Goal: Task Accomplishment & Management: Use online tool/utility

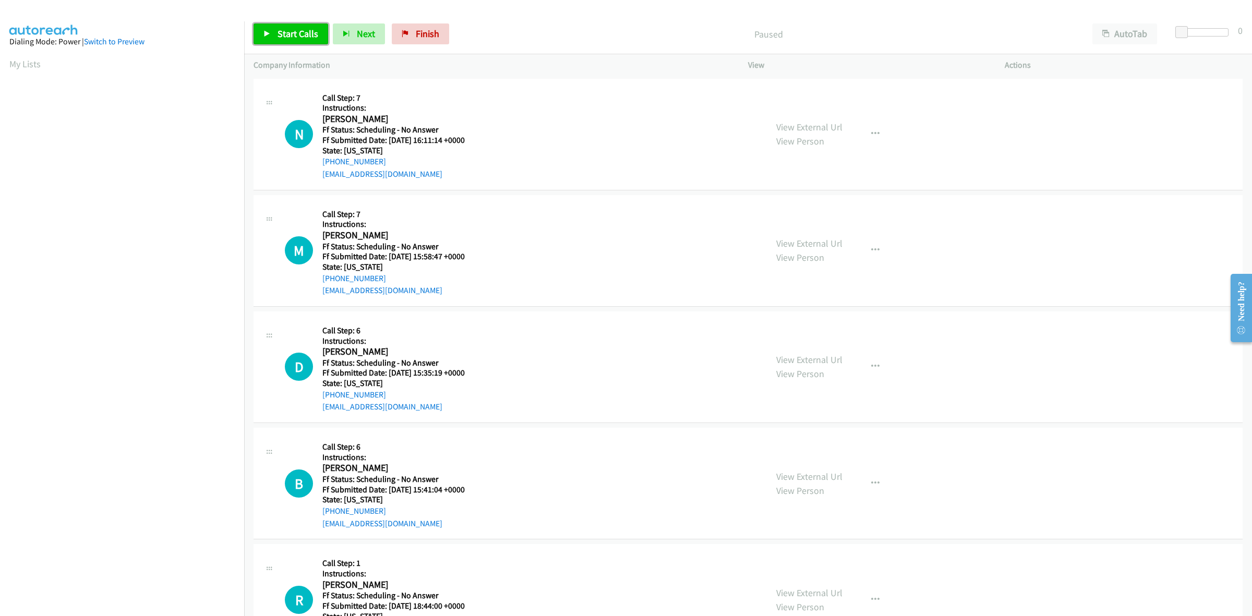
click at [292, 38] on span "Start Calls" at bounding box center [298, 34] width 41 height 12
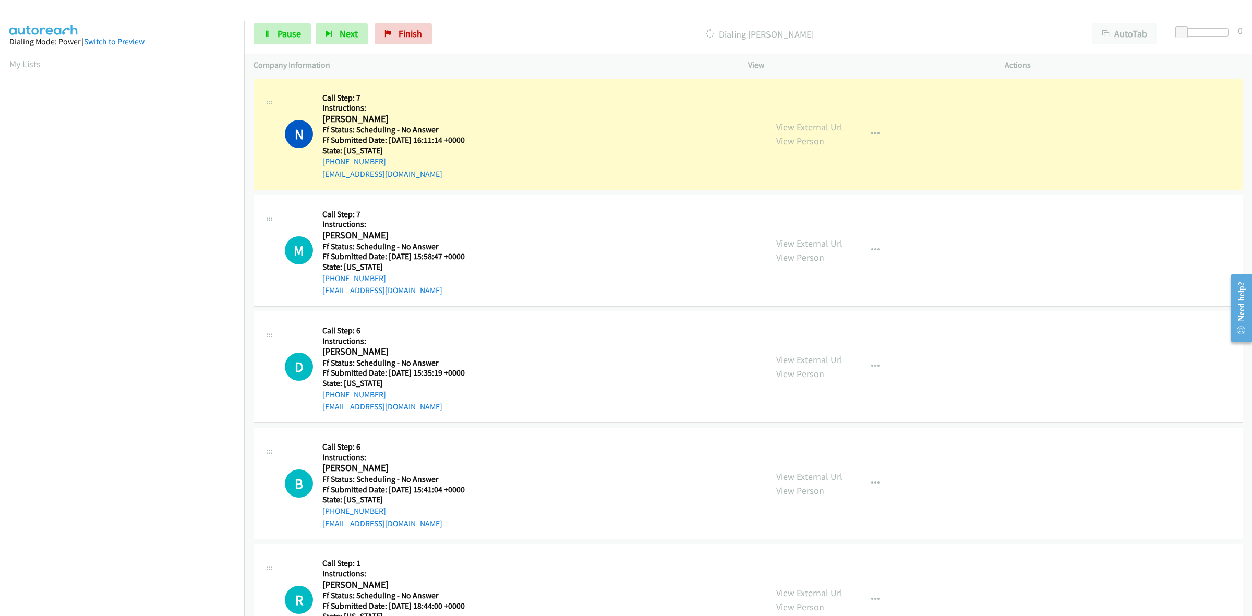
click at [827, 128] on link "View External Url" at bounding box center [809, 127] width 66 height 12
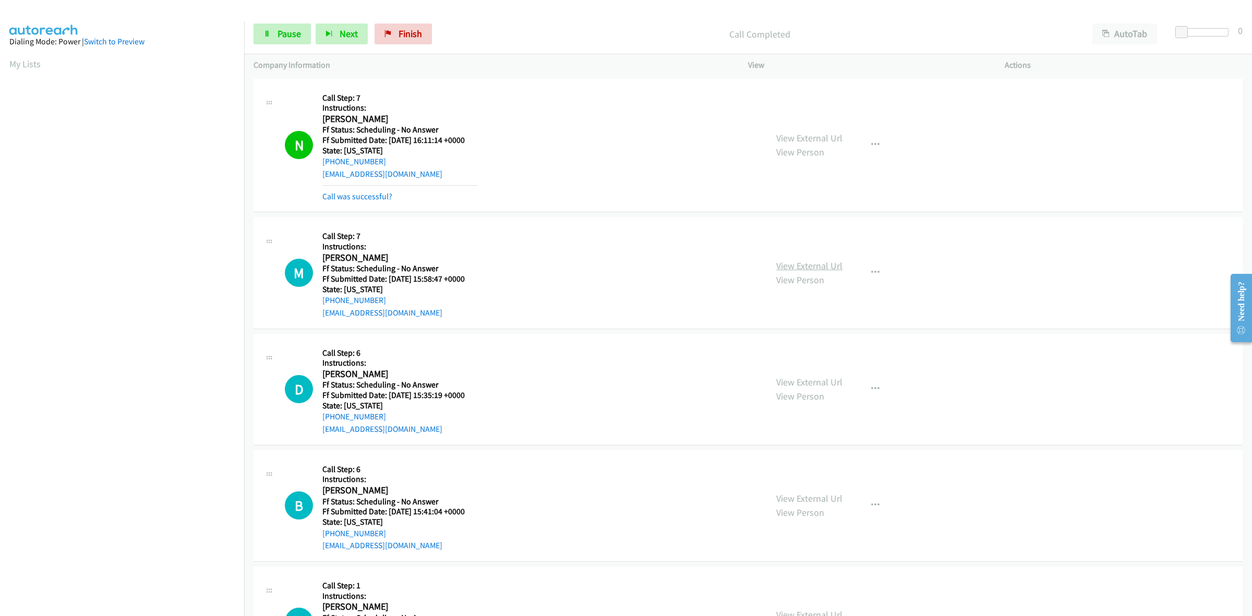
click at [828, 264] on link "View External Url" at bounding box center [809, 266] width 66 height 12
click at [809, 377] on link "View External Url" at bounding box center [809, 382] width 66 height 12
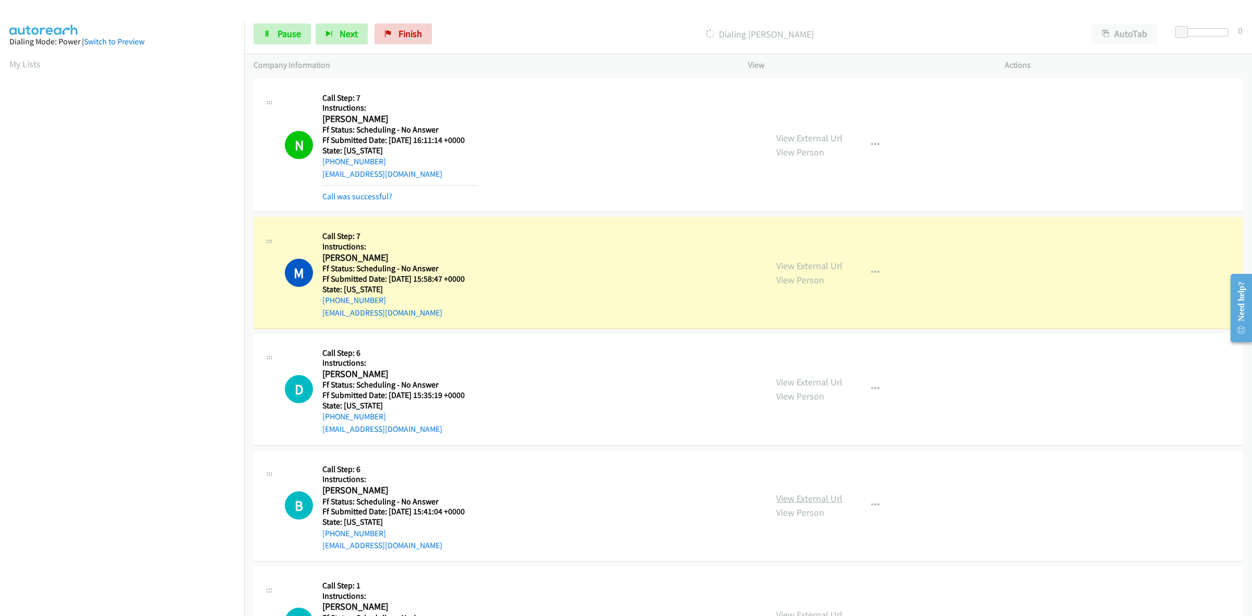
click at [789, 496] on link "View External Url" at bounding box center [809, 498] width 66 height 12
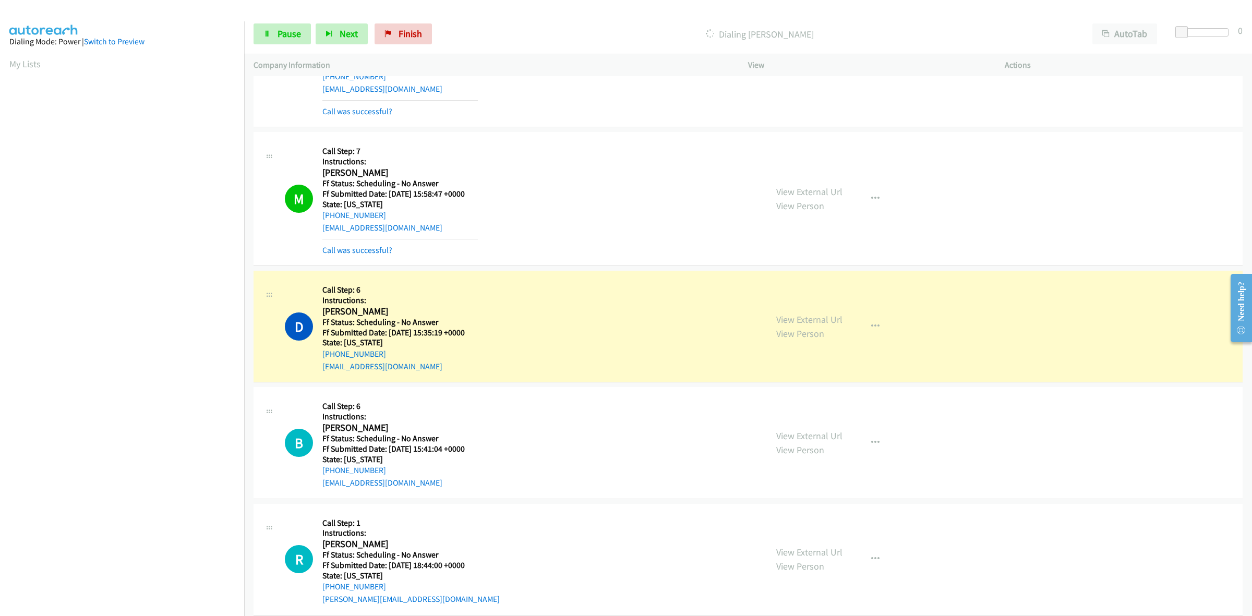
scroll to position [261, 0]
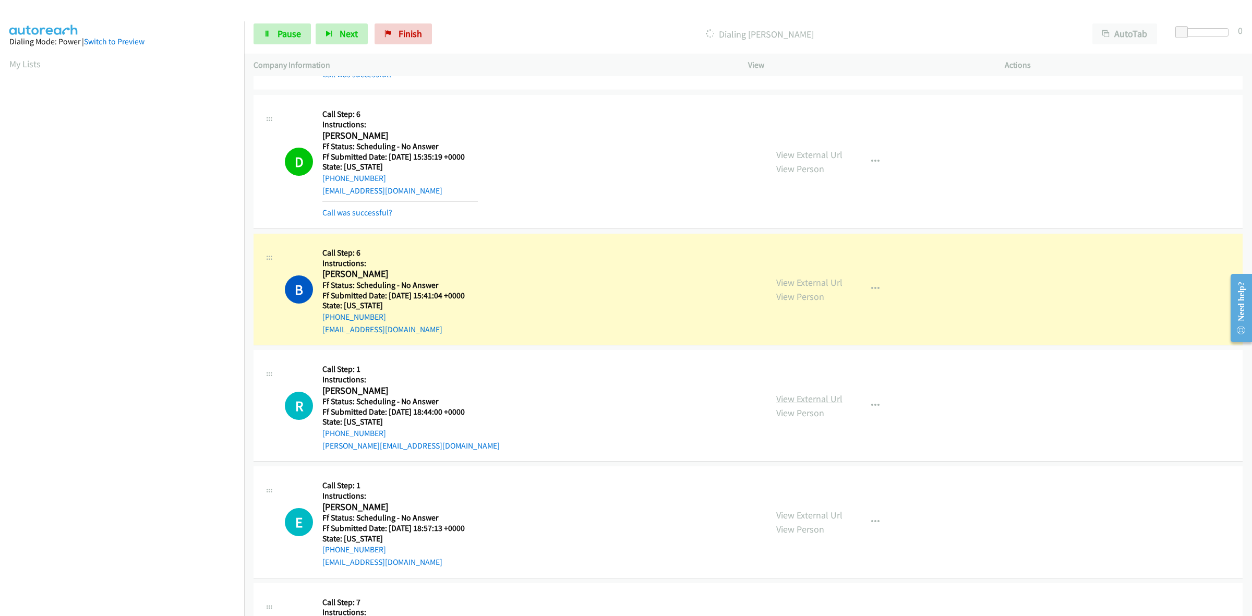
click at [823, 395] on link "View External Url" at bounding box center [809, 399] width 66 height 12
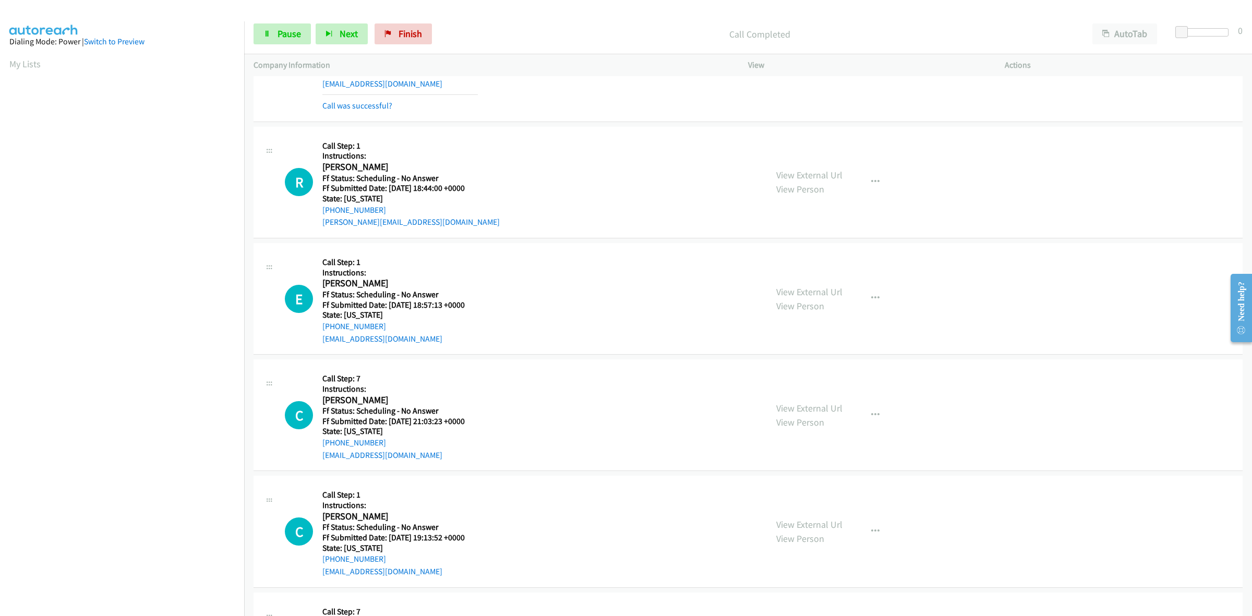
scroll to position [522, 0]
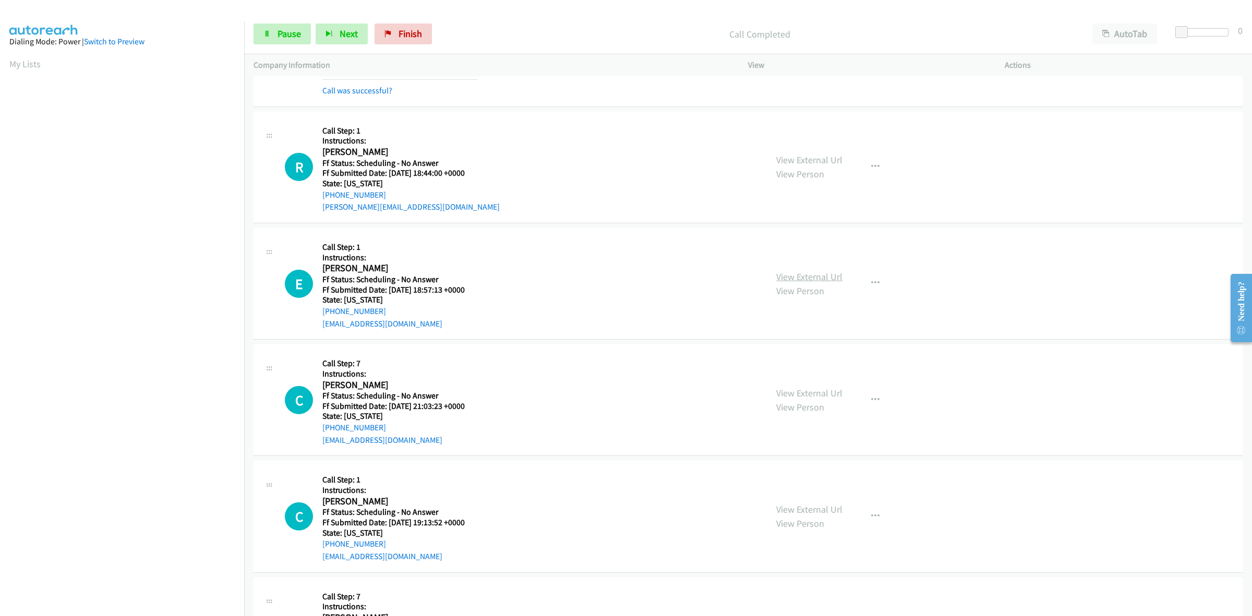
click at [791, 280] on link "View External Url" at bounding box center [809, 277] width 66 height 12
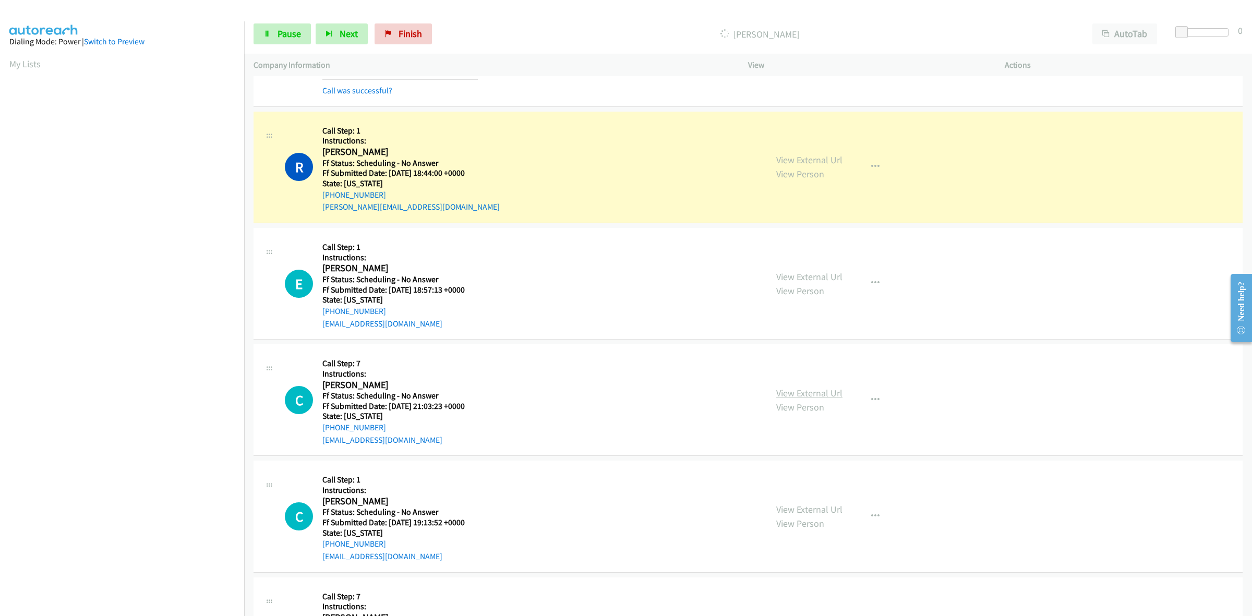
click at [827, 394] on link "View External Url" at bounding box center [809, 393] width 66 height 12
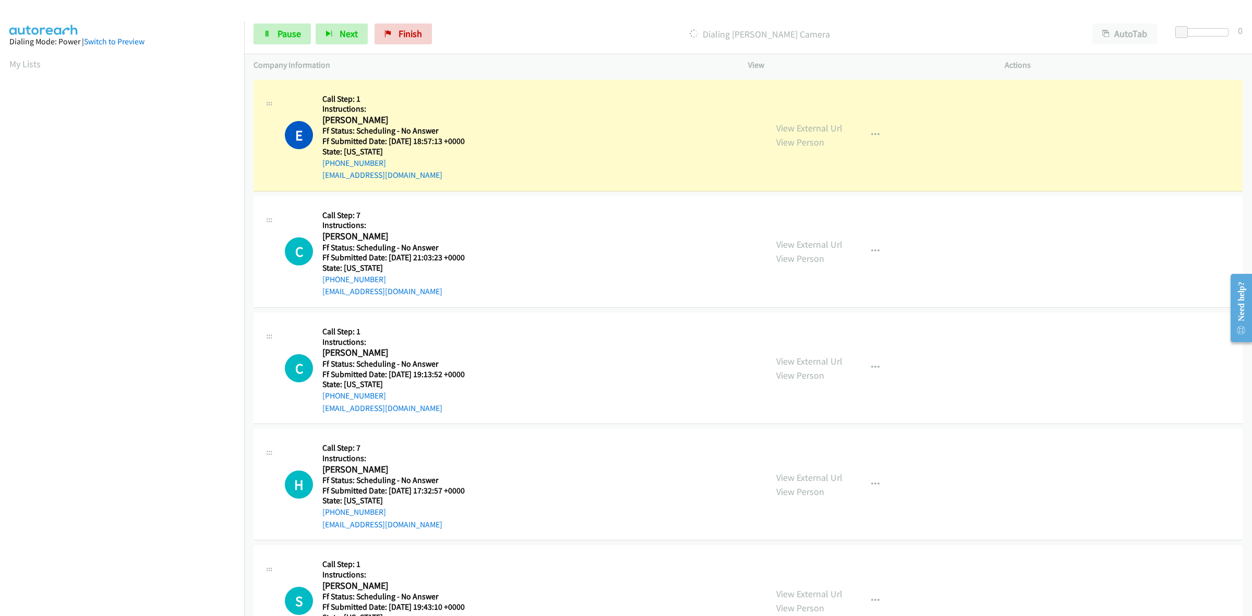
scroll to position [782, 0]
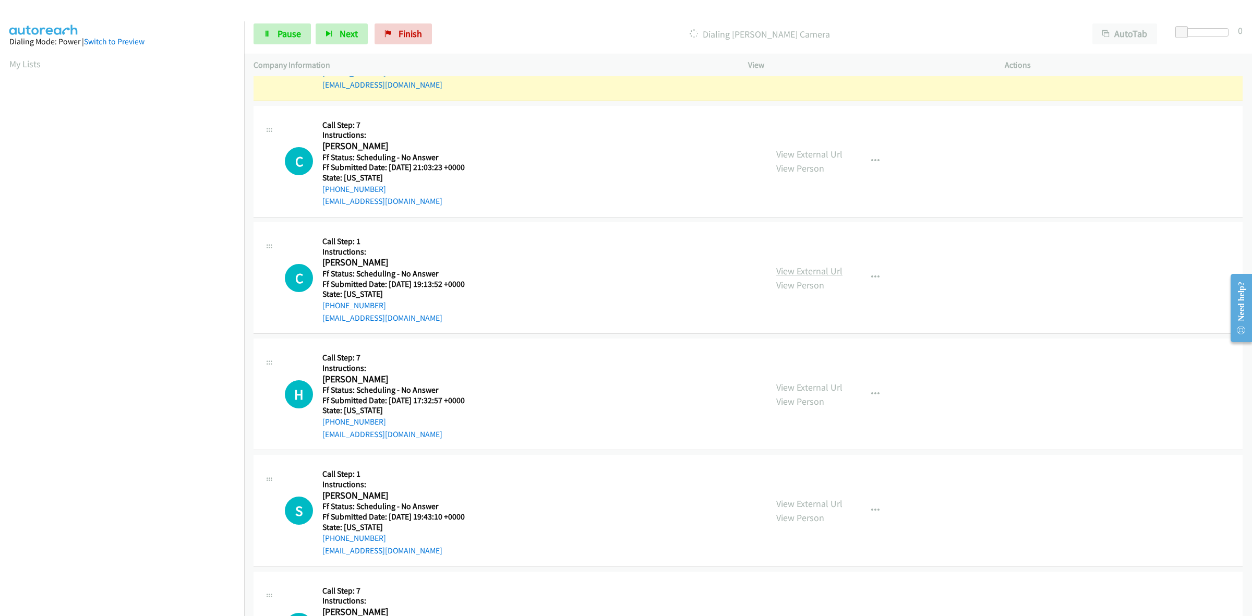
click at [815, 272] on link "View External Url" at bounding box center [809, 271] width 66 height 12
click at [791, 392] on link "View External Url" at bounding box center [809, 387] width 66 height 12
click at [823, 499] on link "View External Url" at bounding box center [809, 504] width 66 height 12
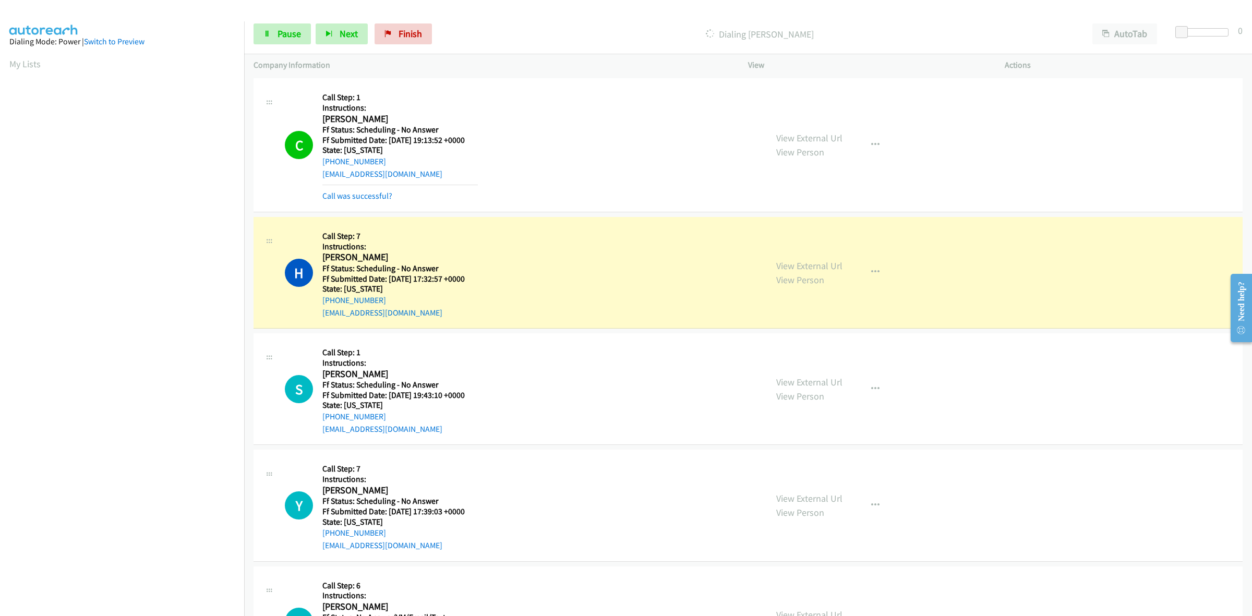
scroll to position [978, 0]
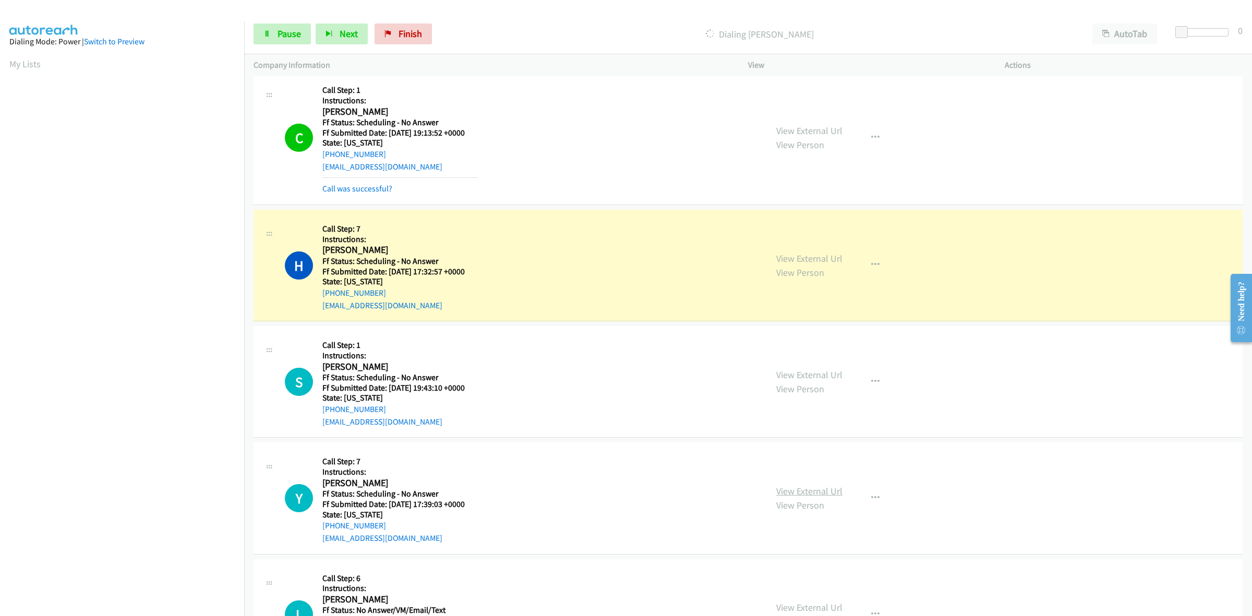
click at [817, 491] on link "View External Url" at bounding box center [809, 491] width 66 height 12
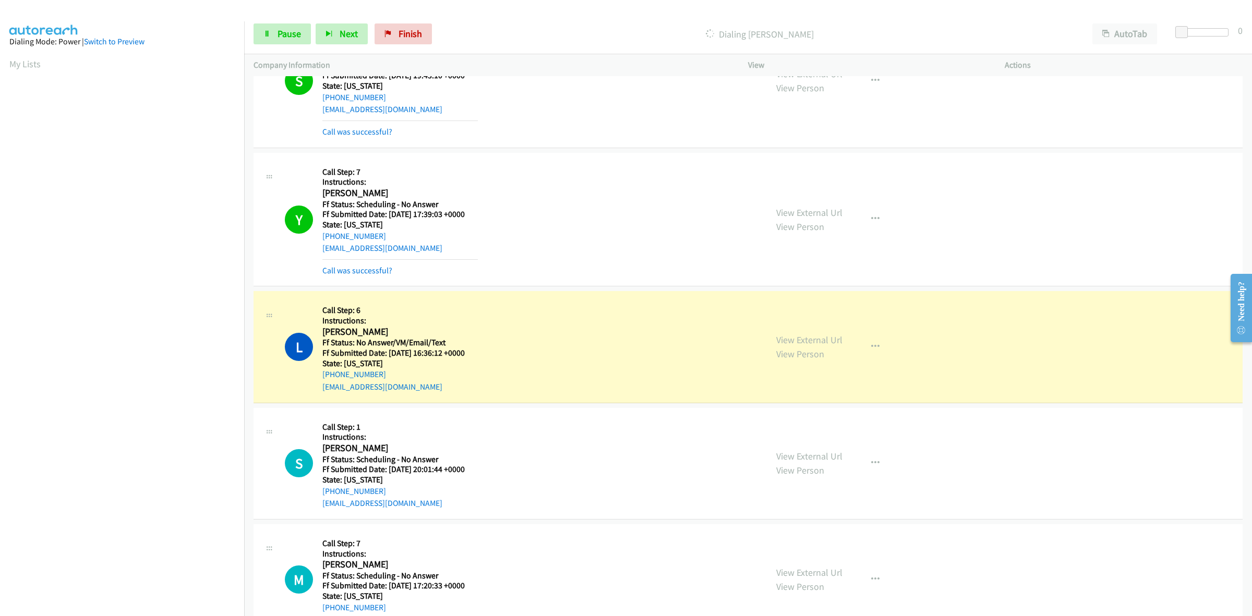
scroll to position [1369, 0]
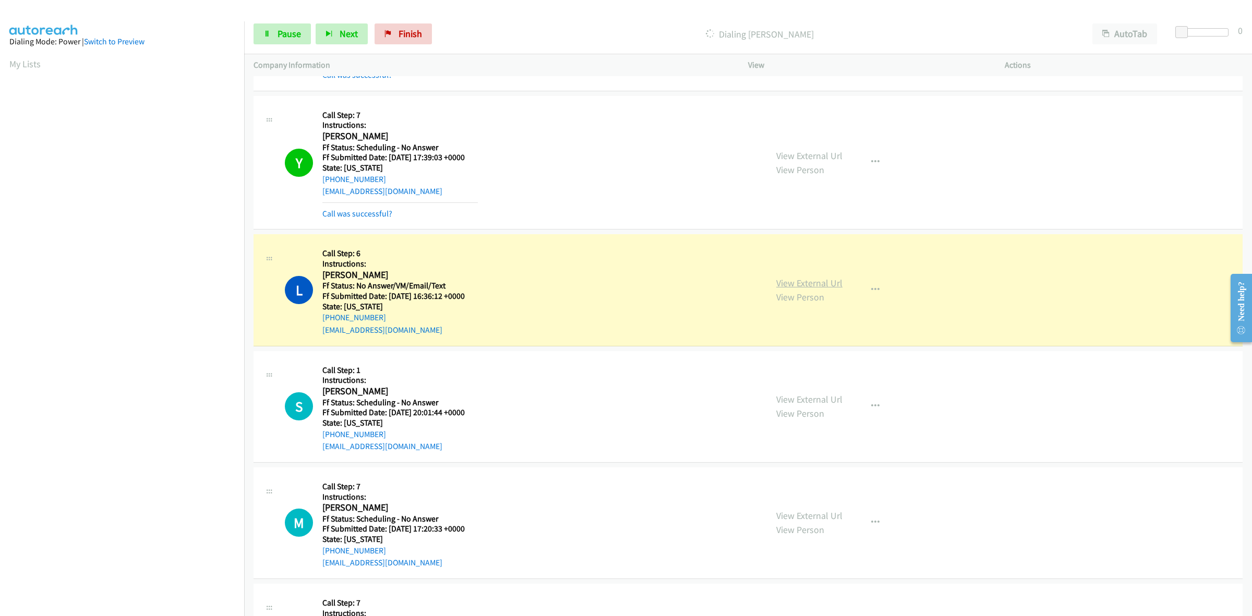
click at [780, 279] on link "View External Url" at bounding box center [809, 283] width 66 height 12
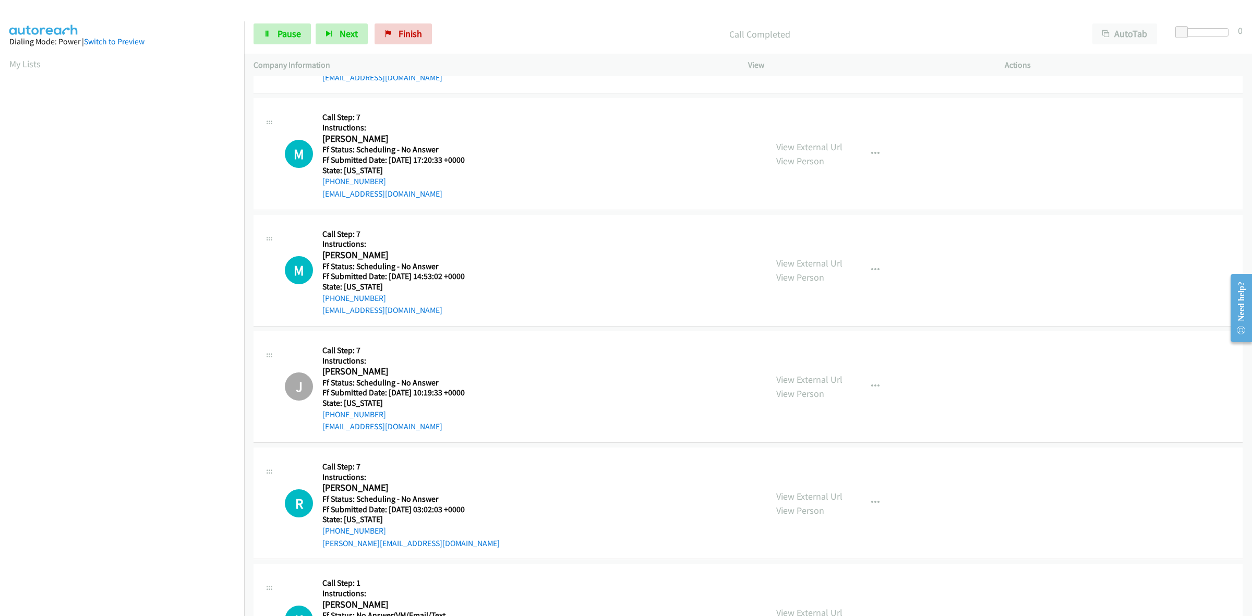
scroll to position [1500, 0]
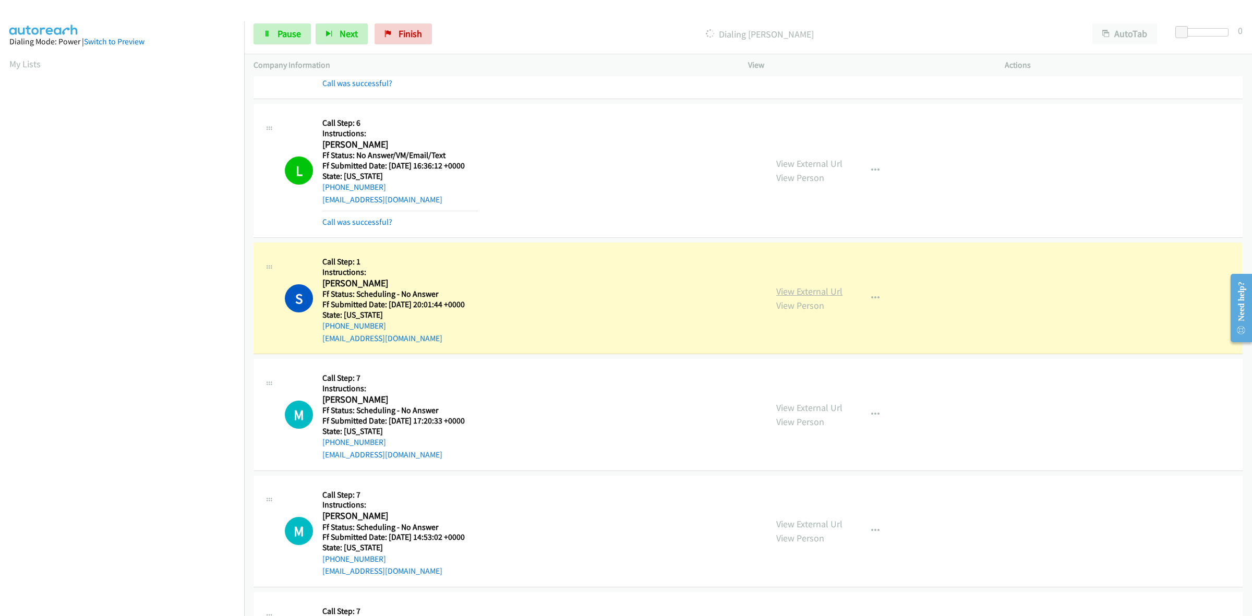
click at [810, 291] on link "View External Url" at bounding box center [809, 291] width 66 height 12
click at [807, 411] on link "View External Url" at bounding box center [809, 408] width 66 height 12
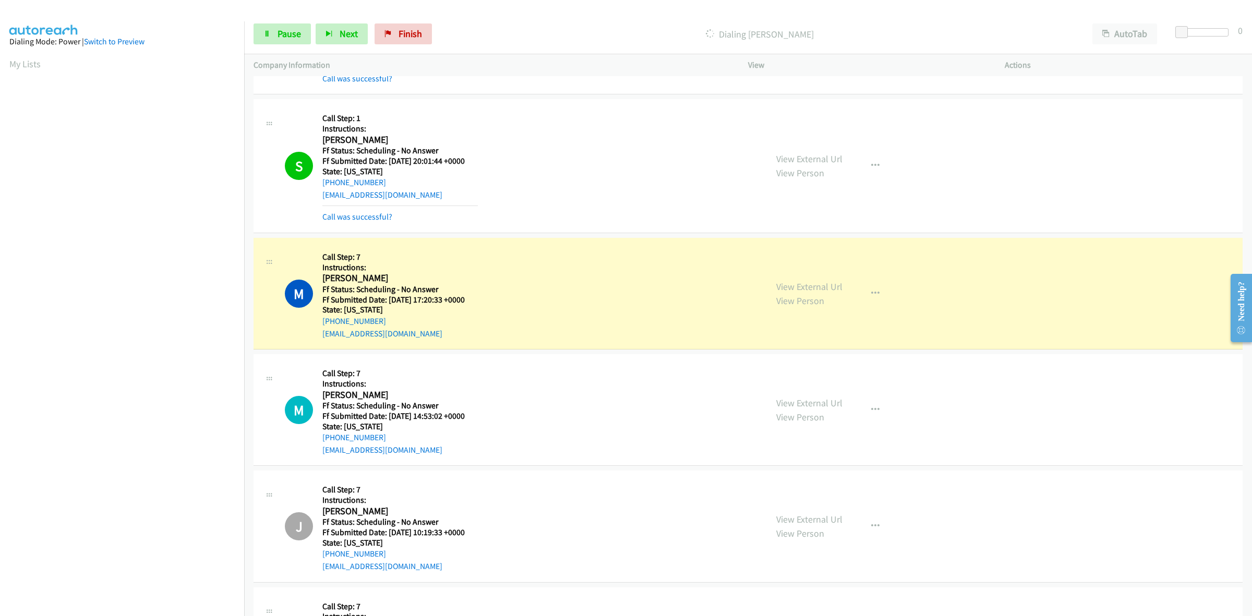
scroll to position [1695, 0]
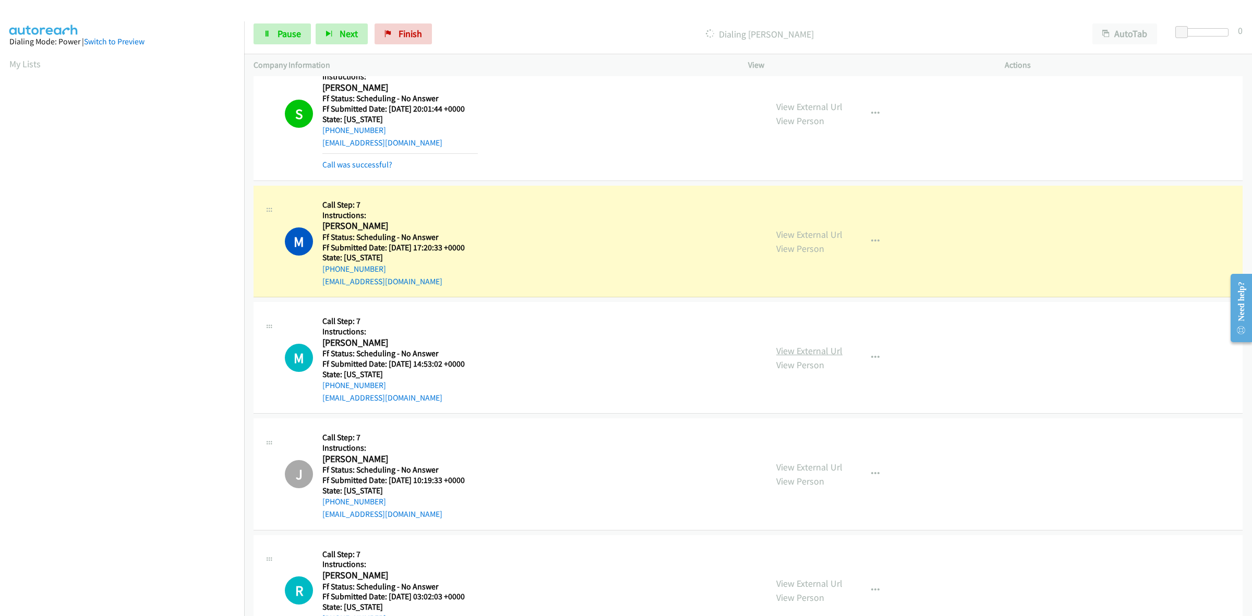
click at [812, 353] on link "View External Url" at bounding box center [809, 351] width 66 height 12
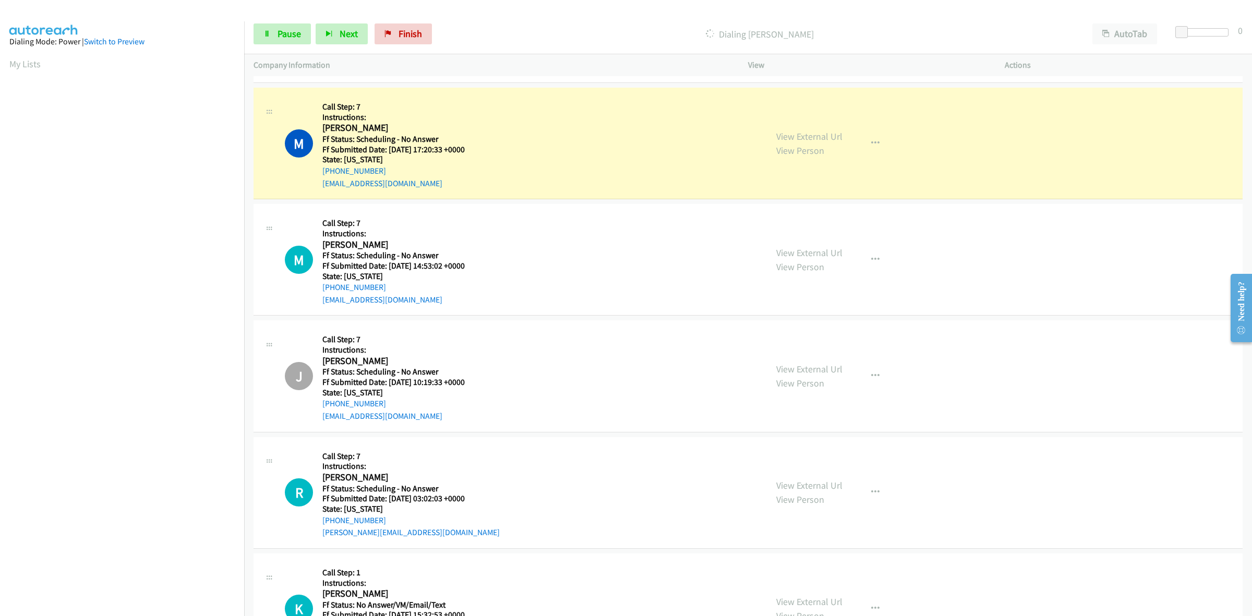
scroll to position [1826, 0]
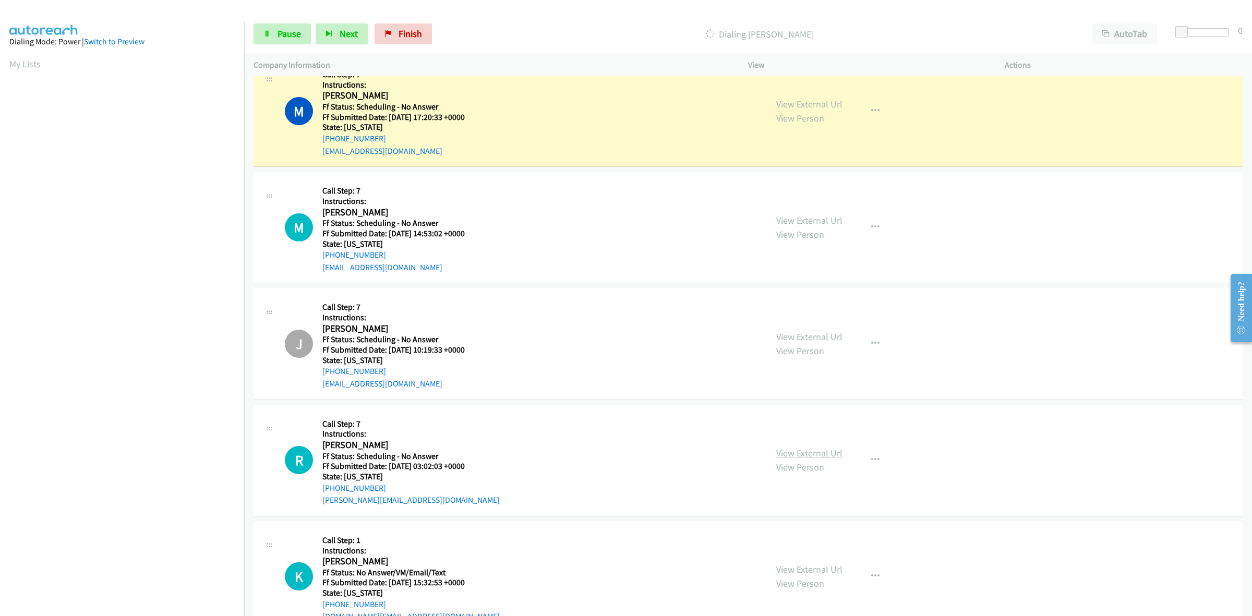
click at [789, 454] on link "View External Url" at bounding box center [809, 453] width 66 height 12
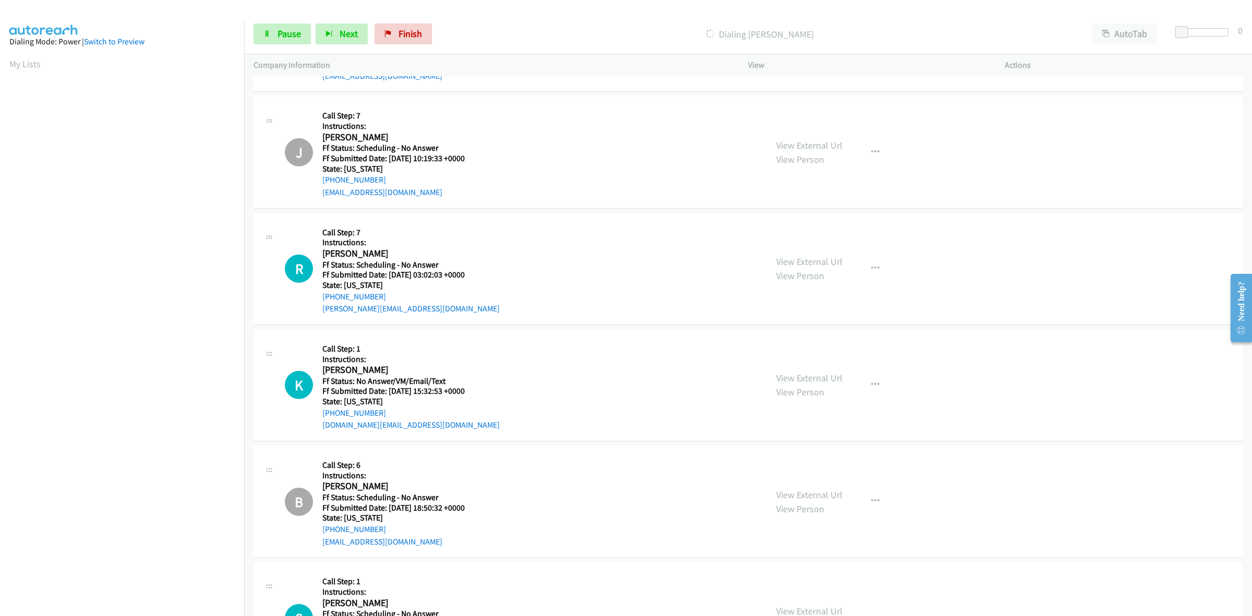
scroll to position [2087, 0]
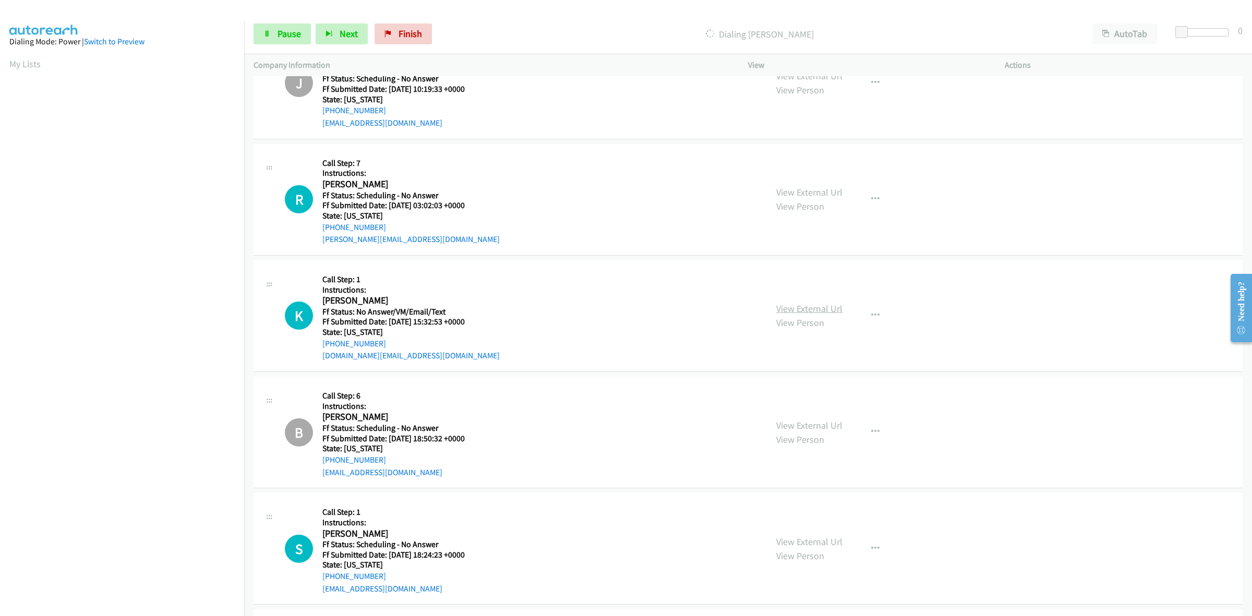
click at [793, 307] on link "View External Url" at bounding box center [809, 309] width 66 height 12
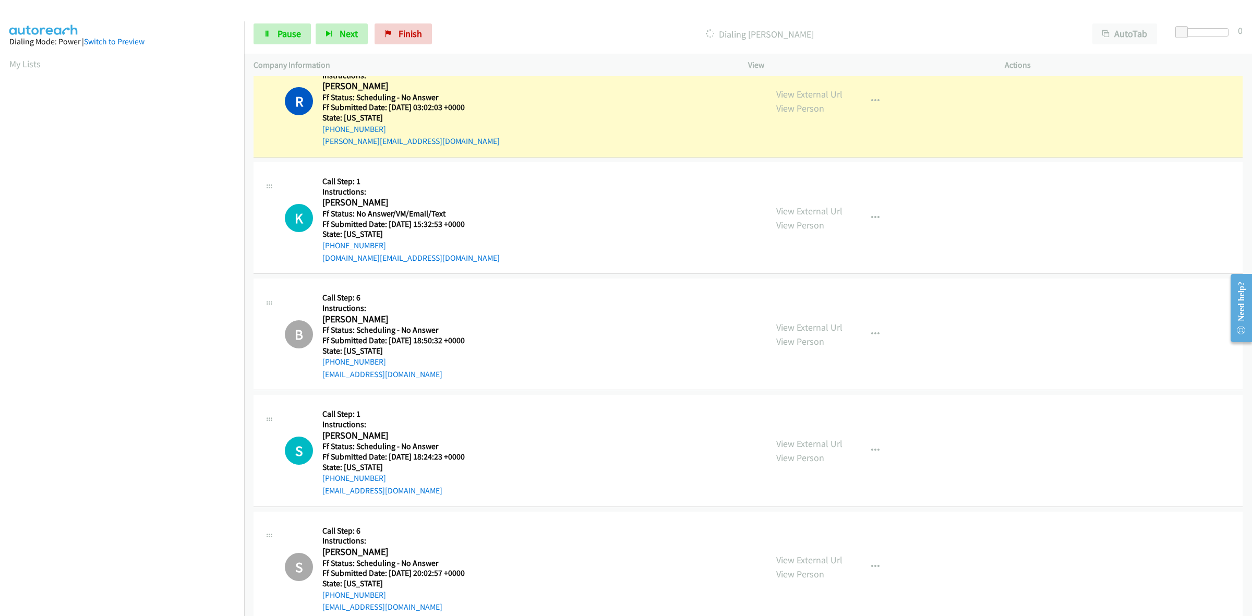
scroll to position [2239, 0]
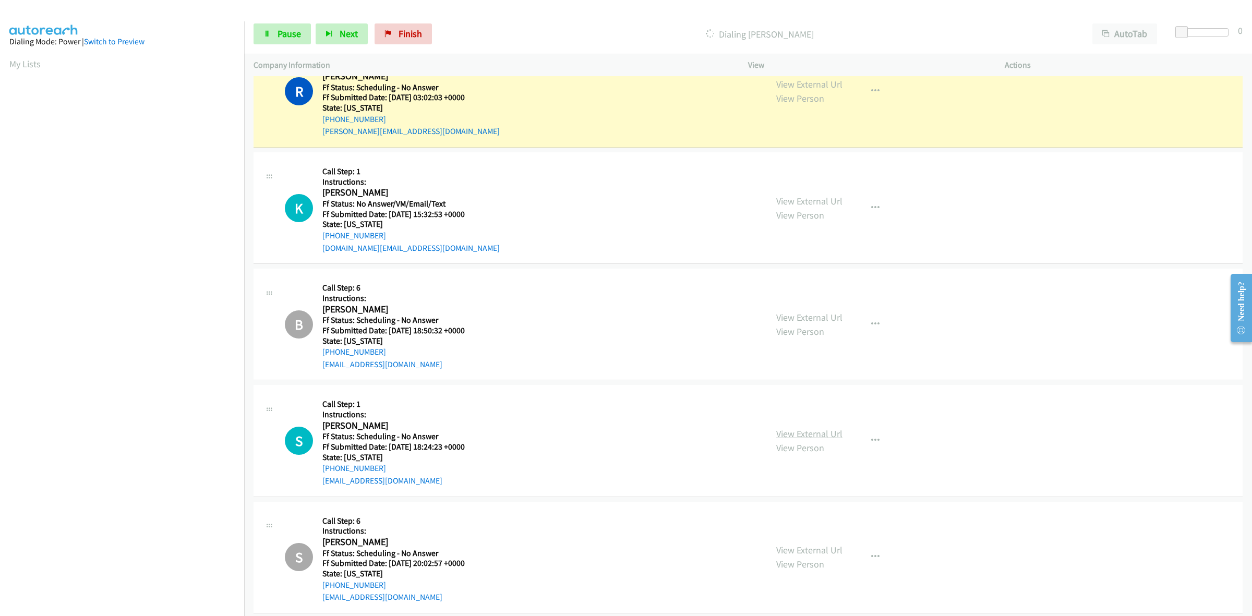
click at [809, 436] on link "View External Url" at bounding box center [809, 434] width 66 height 12
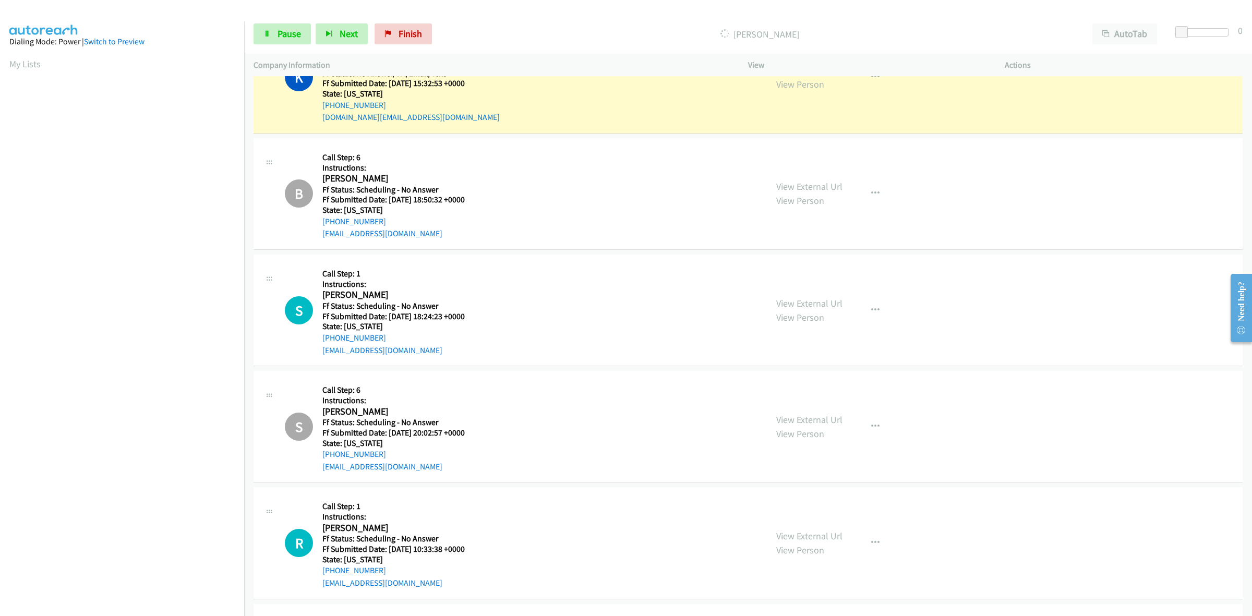
scroll to position [2327, 0]
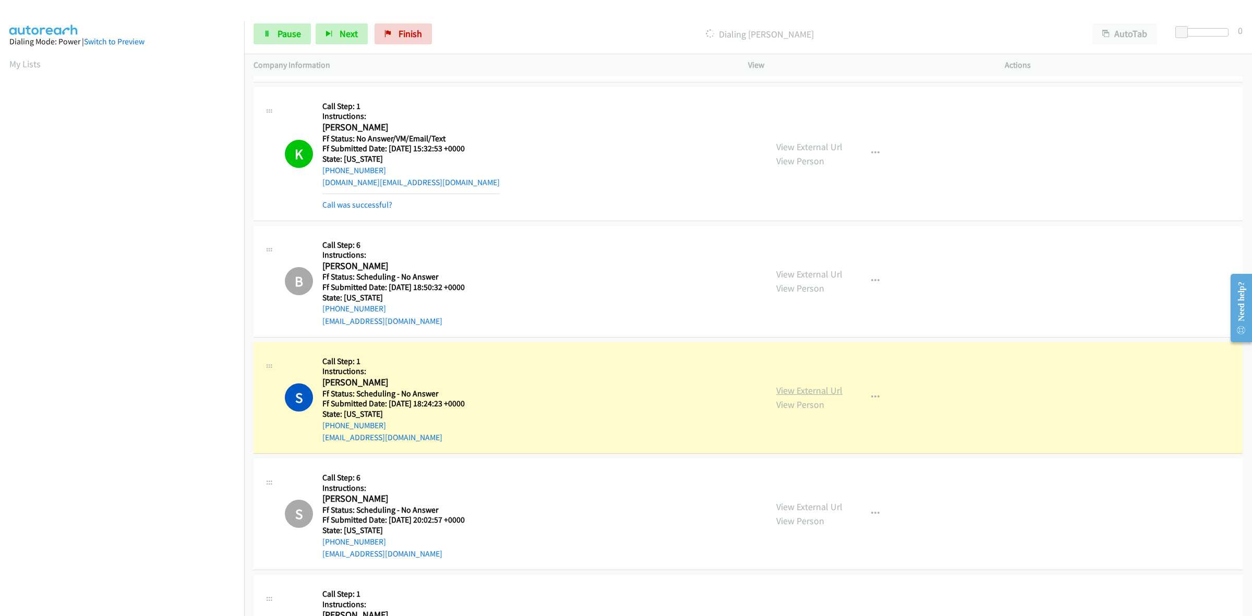
click at [827, 393] on link "View External Url" at bounding box center [809, 390] width 66 height 12
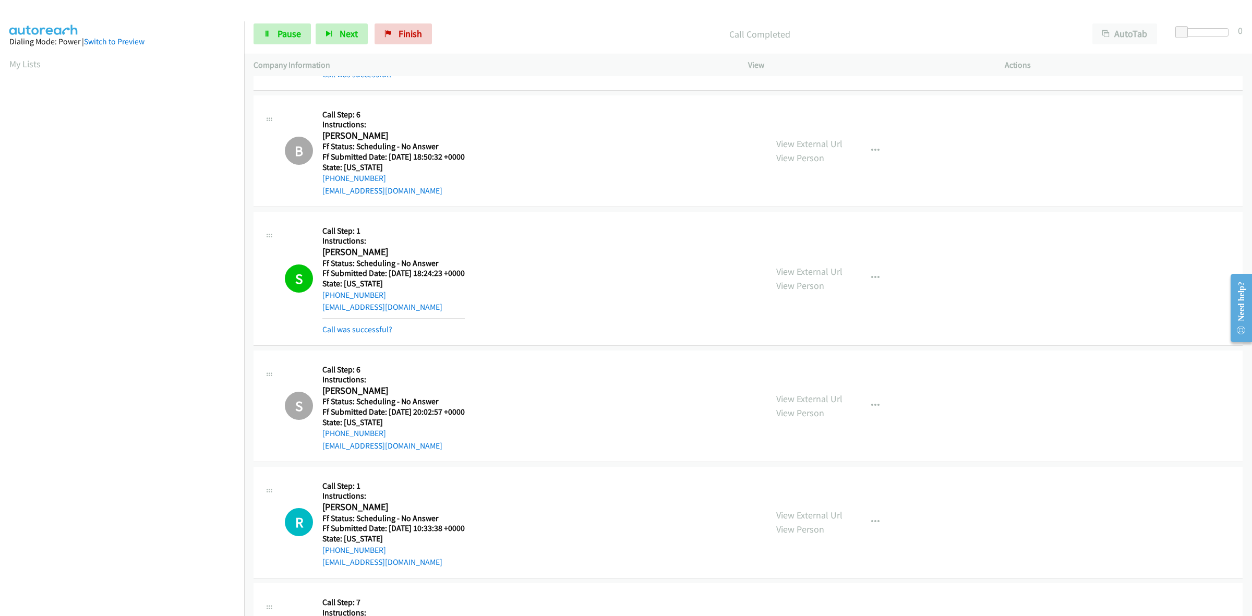
scroll to position [2653, 0]
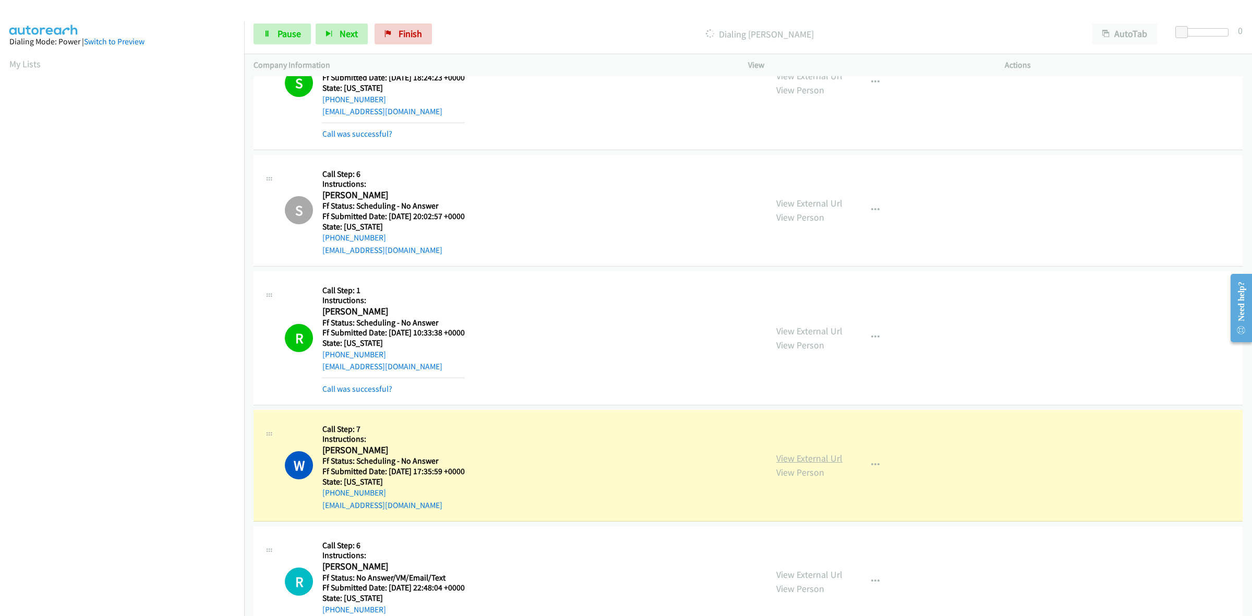
click at [778, 460] on link "View External Url" at bounding box center [809, 458] width 66 height 12
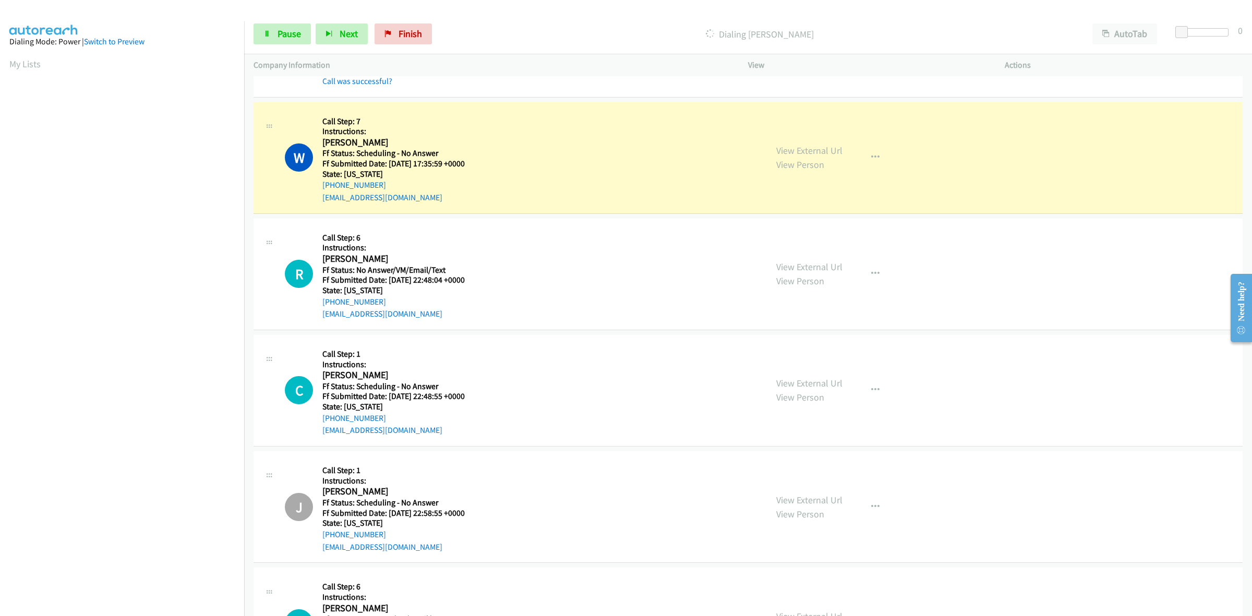
scroll to position [2979, 0]
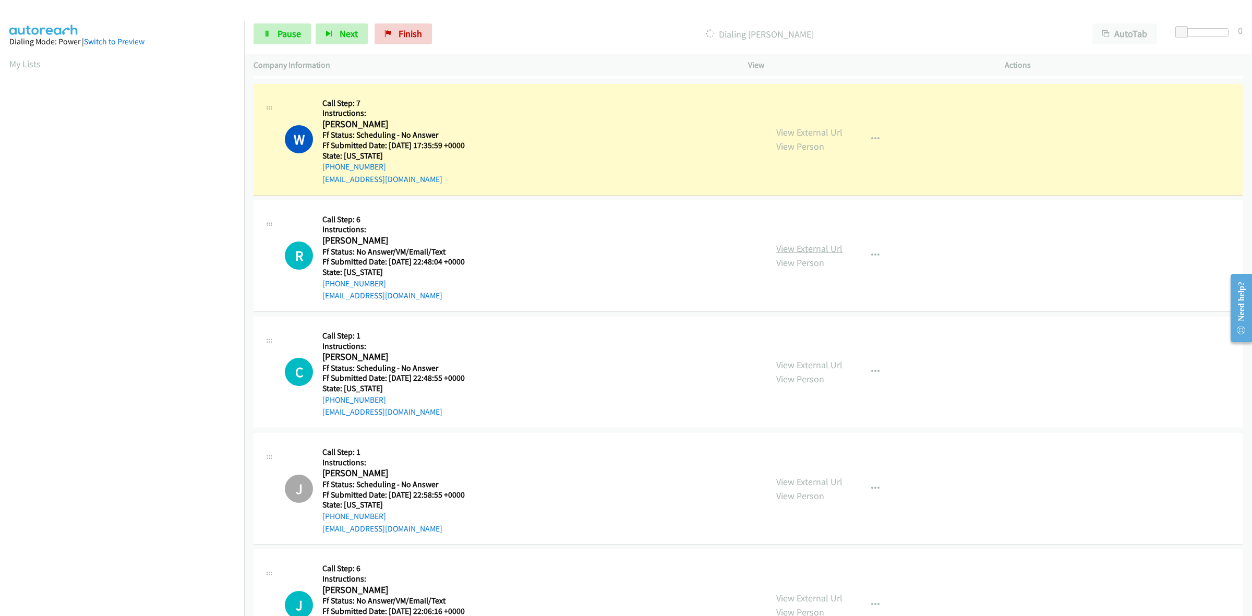
click at [810, 252] on link "View External Url" at bounding box center [809, 249] width 66 height 12
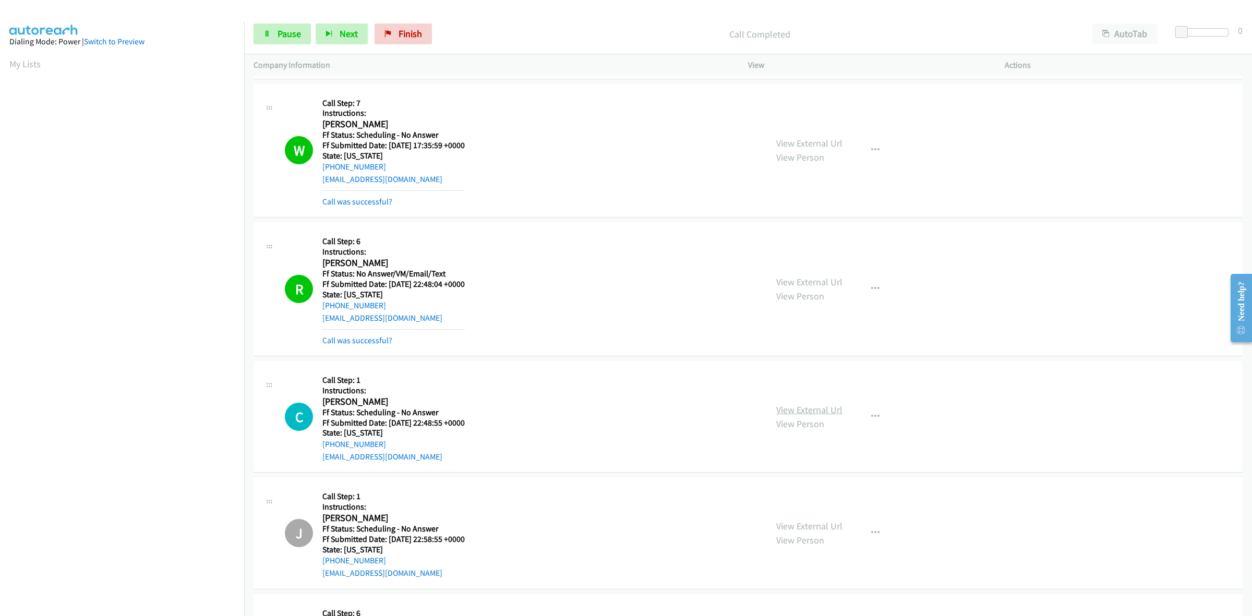
click at [806, 408] on link "View External Url" at bounding box center [809, 410] width 66 height 12
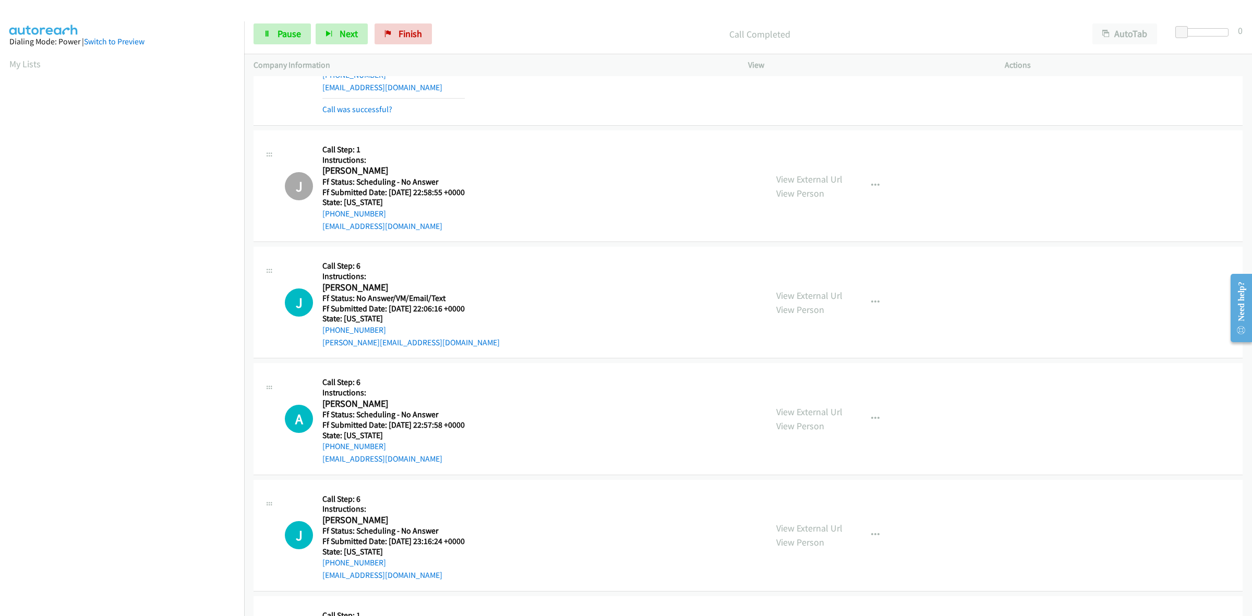
scroll to position [3370, 0]
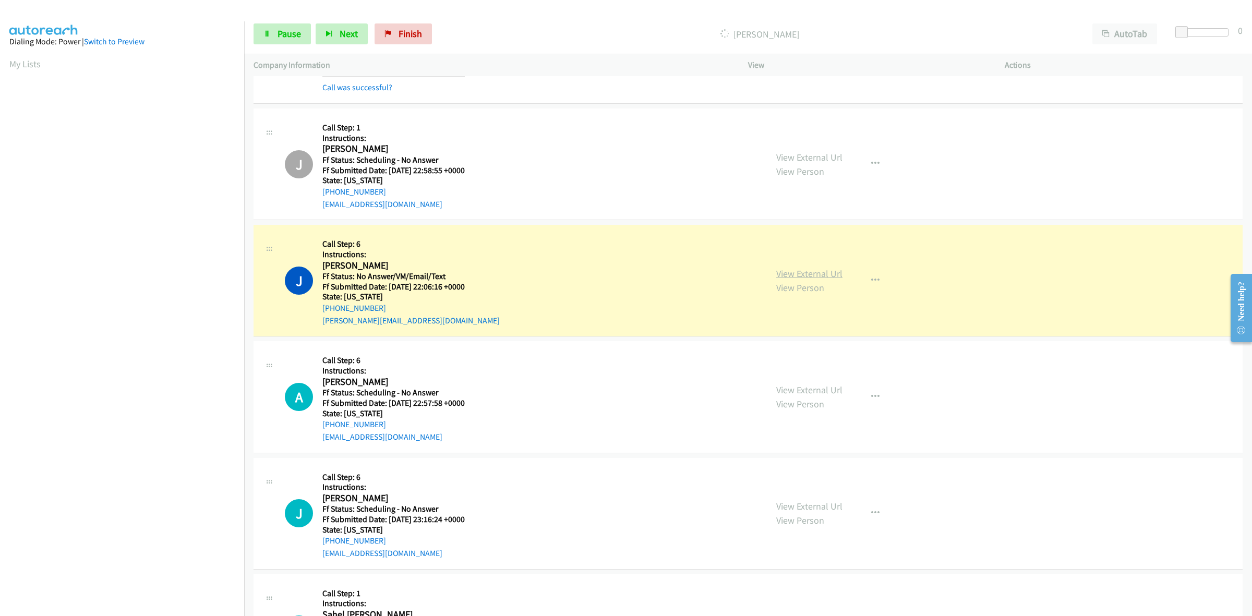
click at [815, 272] on link "View External Url" at bounding box center [809, 274] width 66 height 12
click at [801, 392] on link "View External Url" at bounding box center [809, 390] width 66 height 12
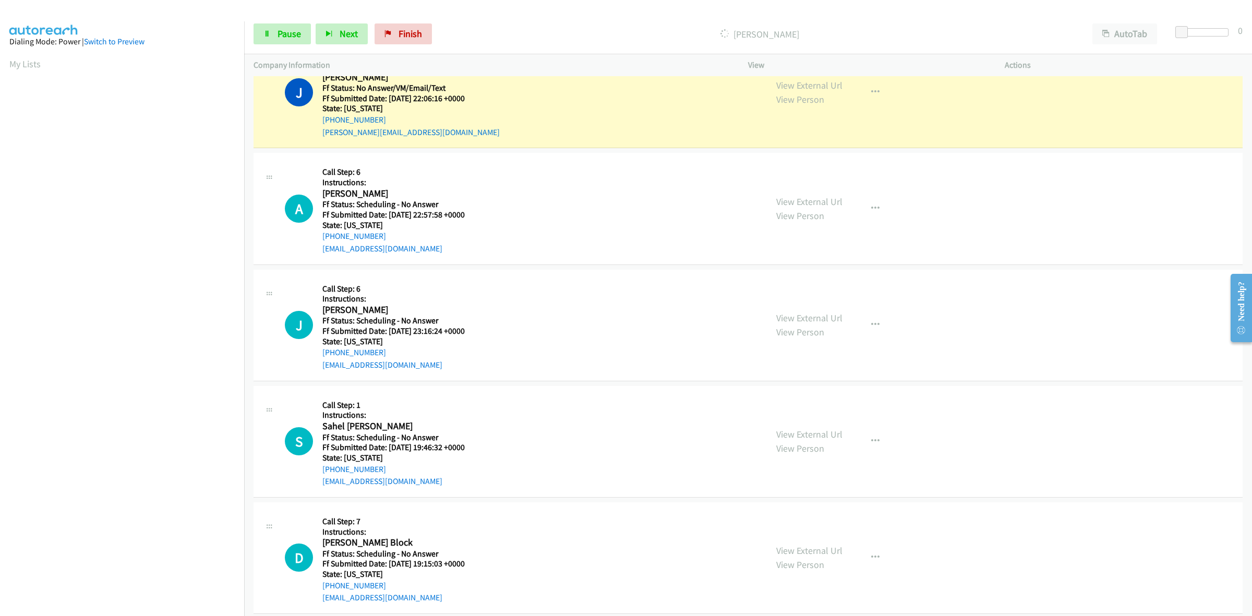
scroll to position [3565, 0]
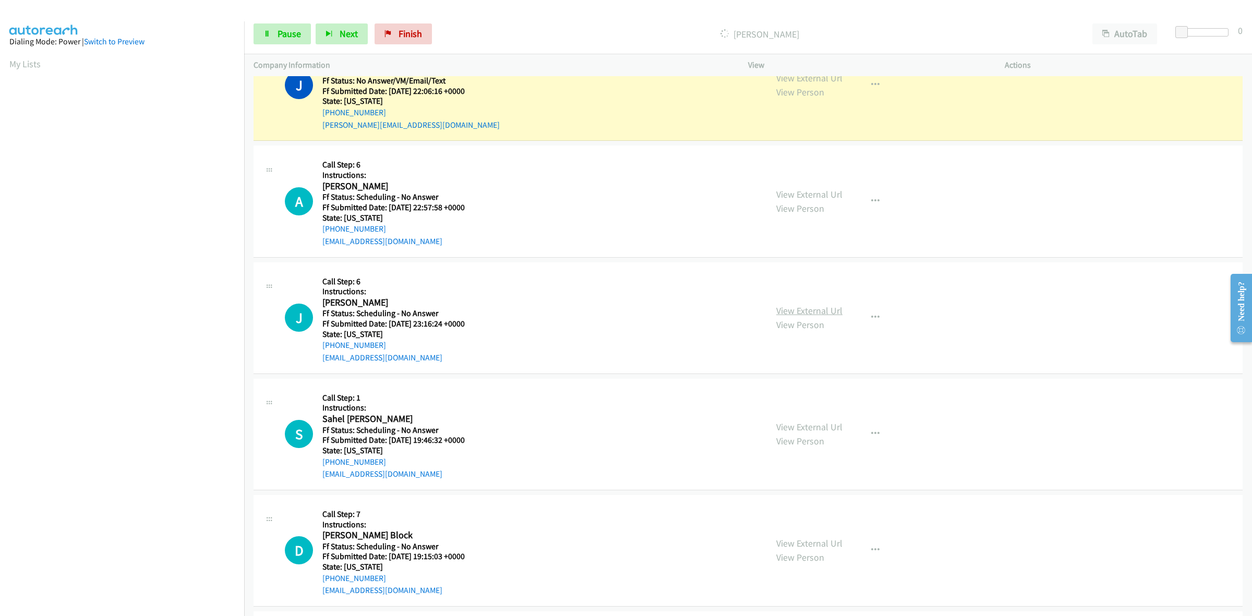
click at [801, 311] on link "View External Url" at bounding box center [809, 311] width 66 height 12
click at [812, 424] on link "View External Url" at bounding box center [809, 427] width 66 height 12
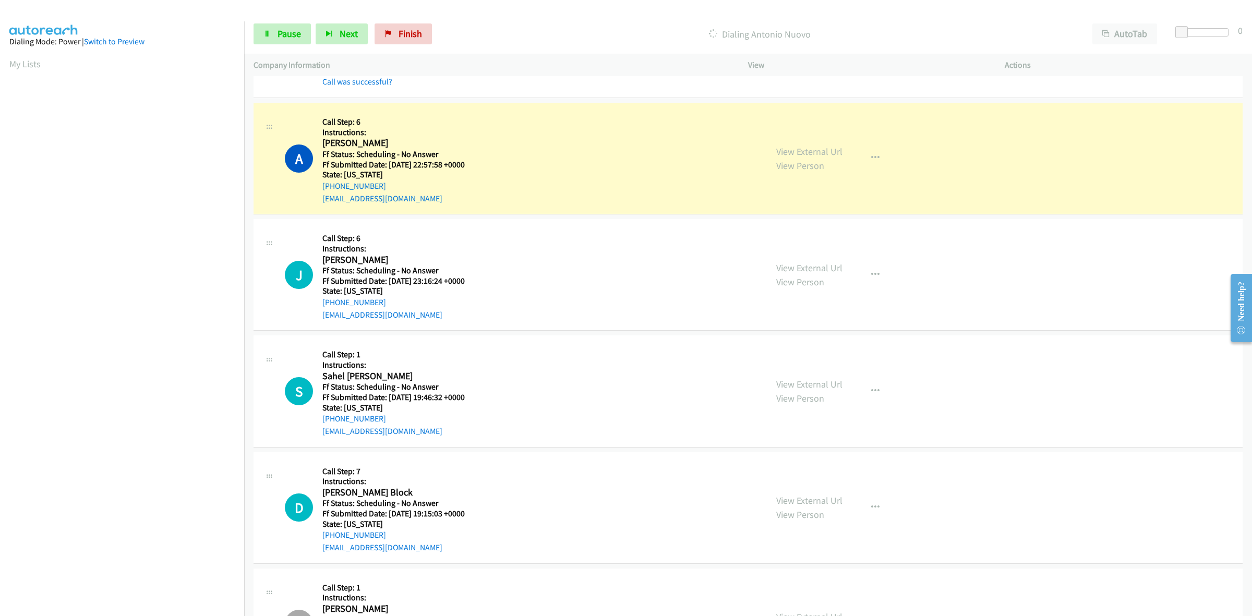
scroll to position [3696, 0]
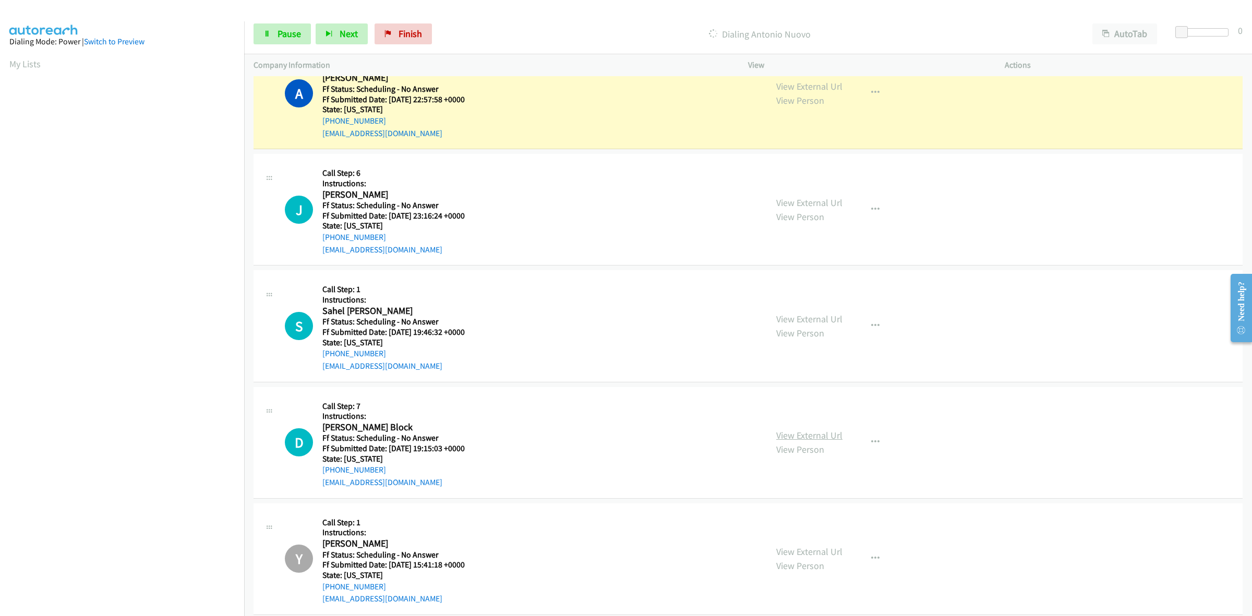
click at [786, 441] on link "View External Url" at bounding box center [809, 435] width 66 height 12
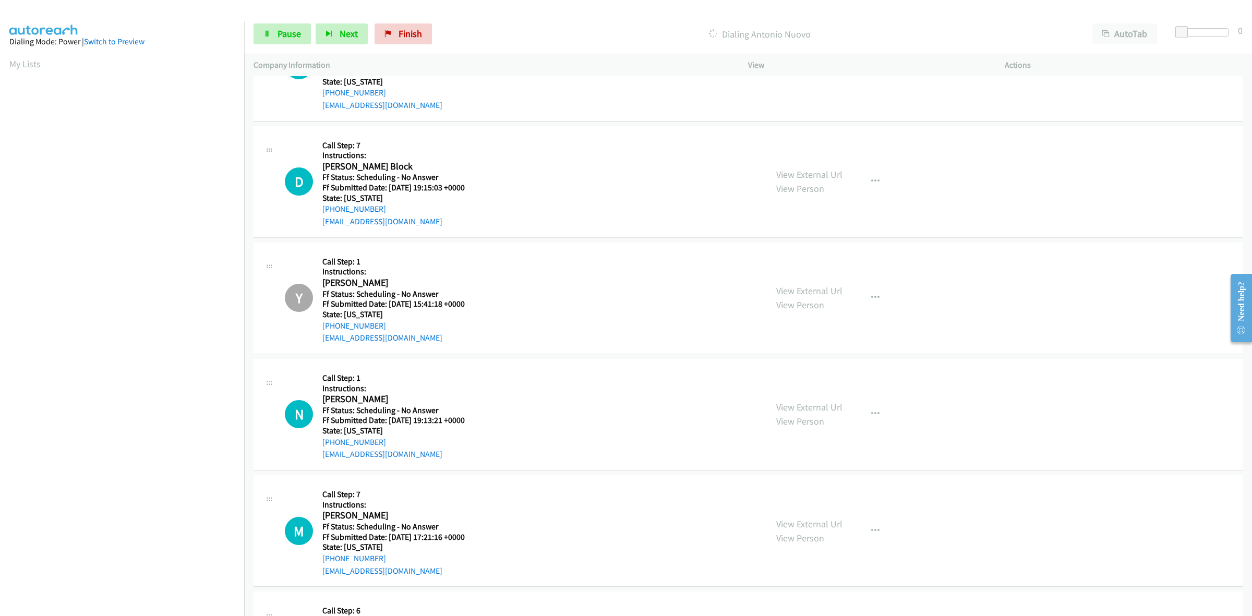
scroll to position [3891, 0]
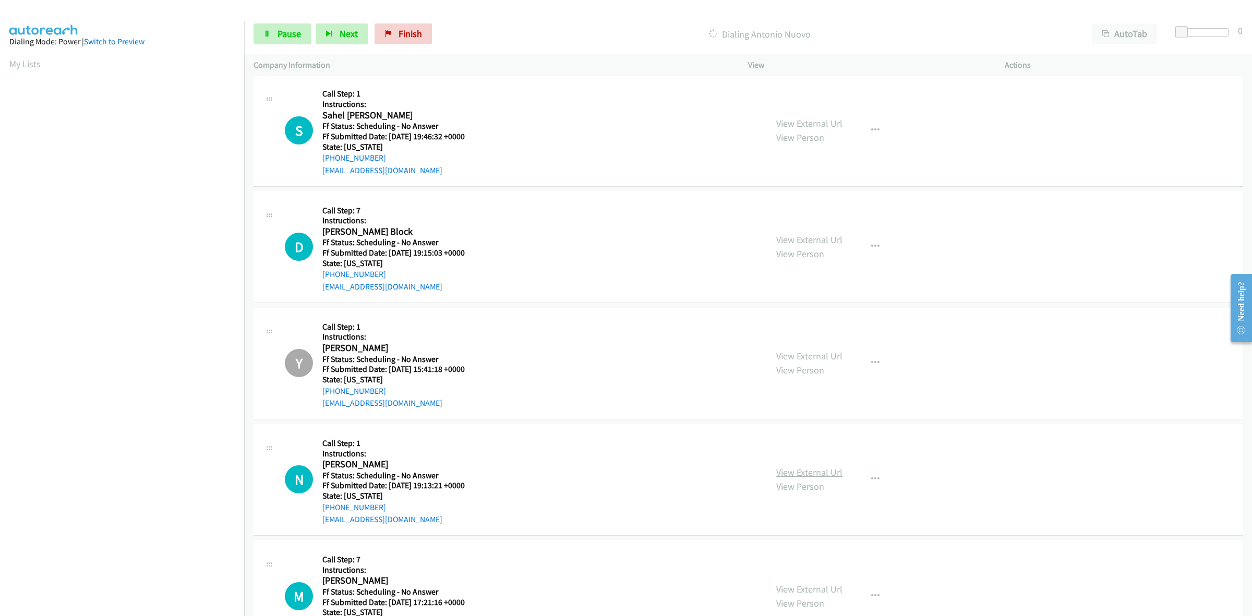
click at [787, 475] on link "View External Url" at bounding box center [809, 472] width 66 height 12
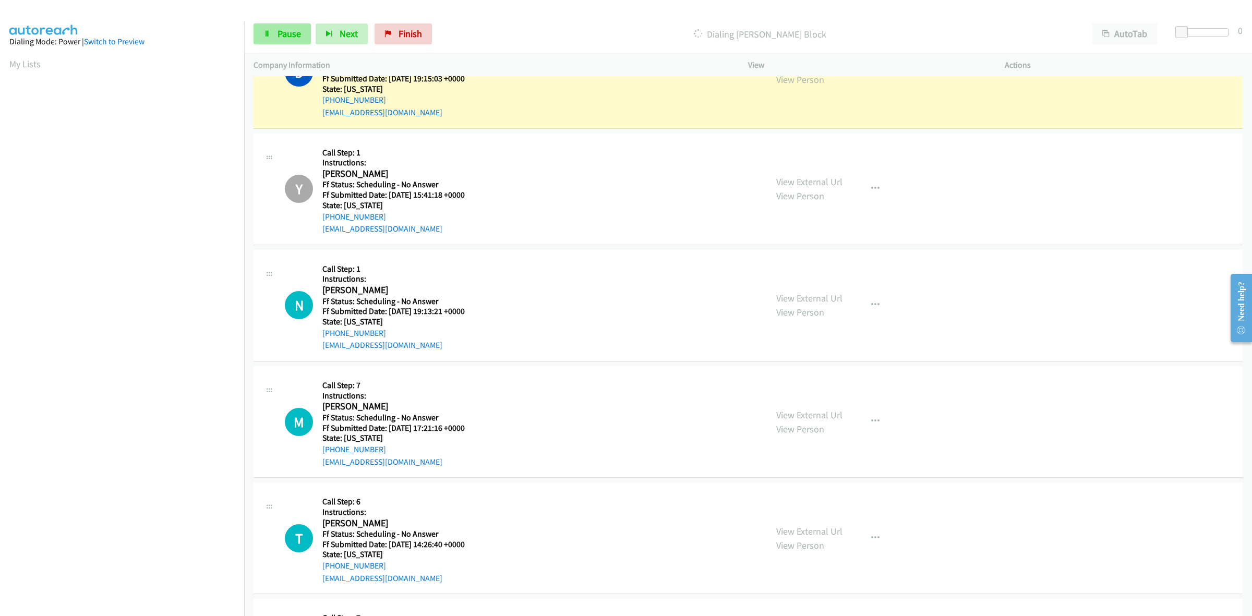
scroll to position [4144, 0]
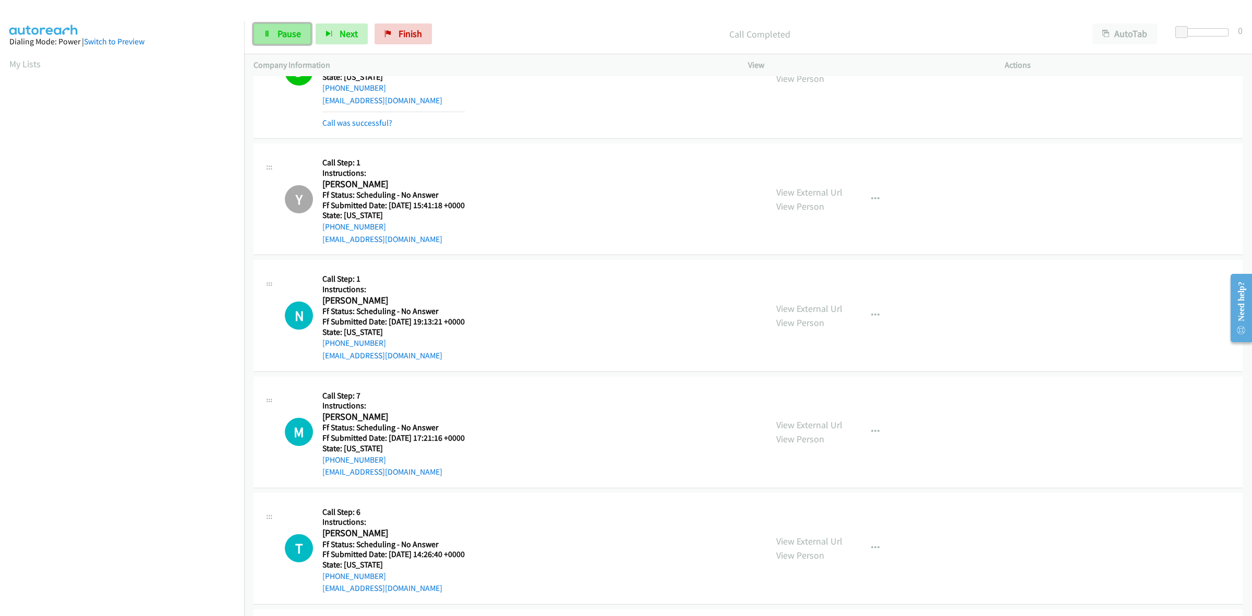
click at [290, 39] on span "Pause" at bounding box center [289, 34] width 23 height 12
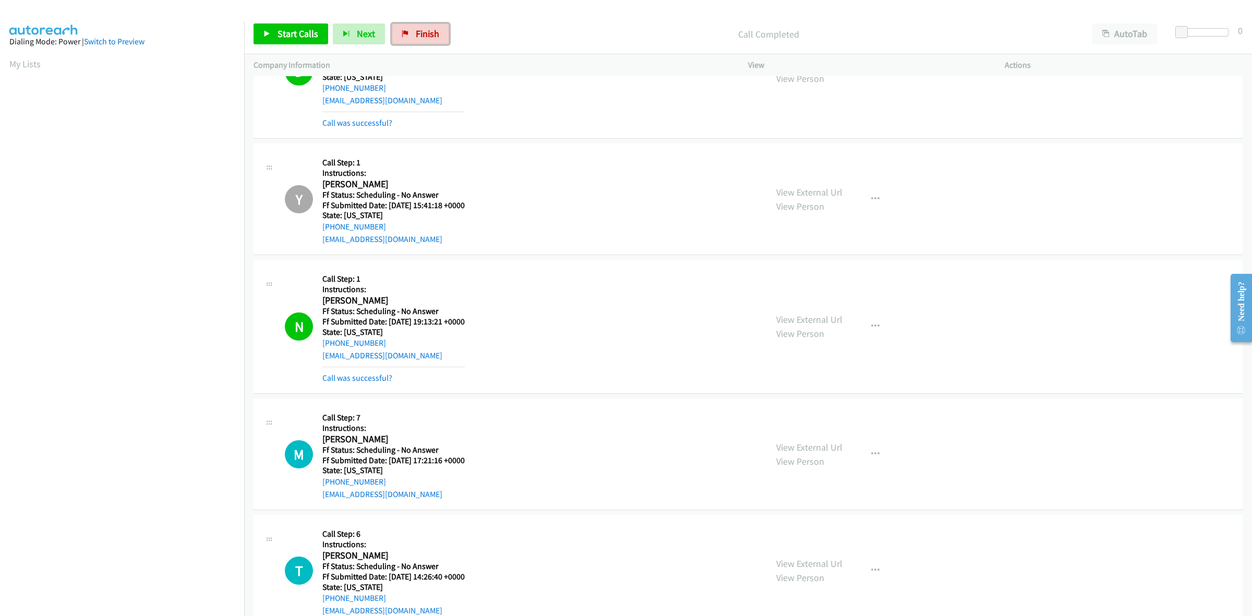
drag, startPoint x: 426, startPoint y: 38, endPoint x: 651, endPoint y: 68, distance: 227.4
click at [426, 38] on span "Finish" at bounding box center [427, 34] width 23 height 12
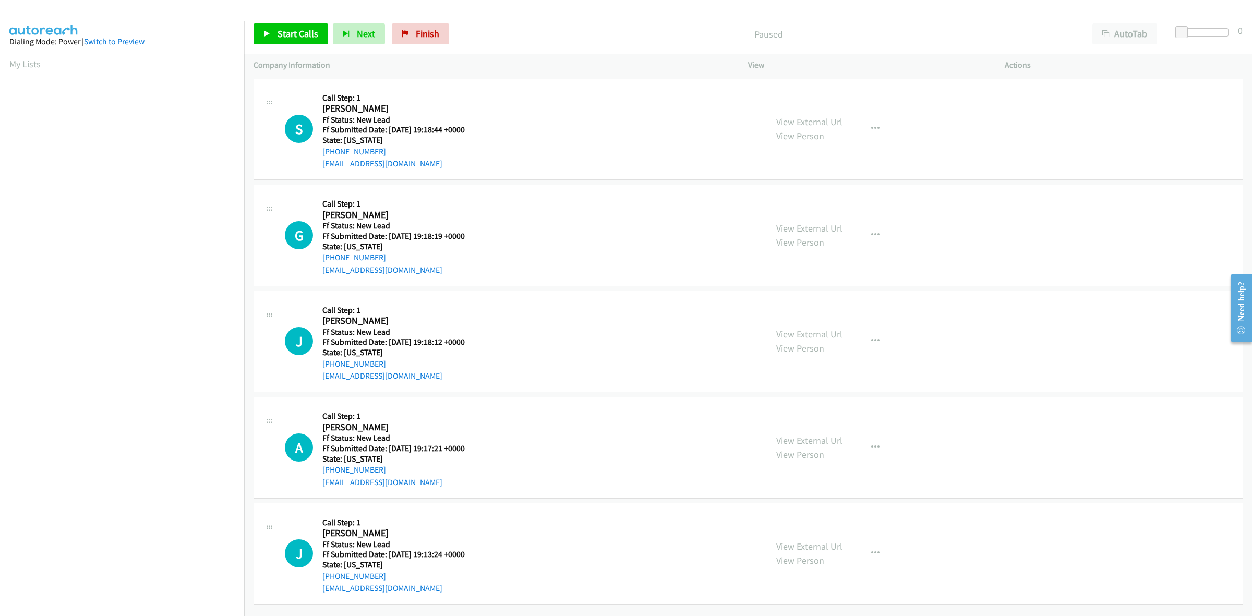
click at [801, 116] on link "View External Url" at bounding box center [809, 122] width 66 height 12
click at [821, 221] on div "View External Url View Person" at bounding box center [809, 235] width 66 height 28
click at [823, 232] on link "View External Url" at bounding box center [809, 228] width 66 height 12
click at [806, 330] on link "View External Url" at bounding box center [809, 334] width 66 height 12
click at [821, 442] on link "View External Url" at bounding box center [809, 441] width 66 height 12
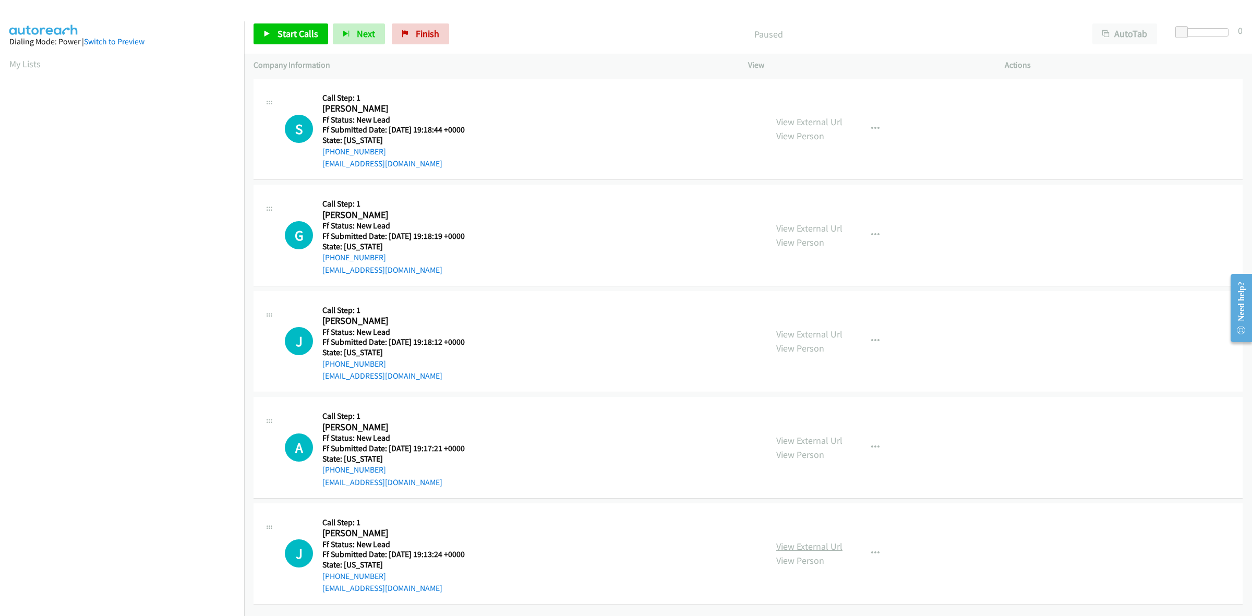
click at [807, 543] on link "View External Url" at bounding box center [809, 546] width 66 height 12
click at [310, 29] on span "Start Calls" at bounding box center [298, 34] width 41 height 12
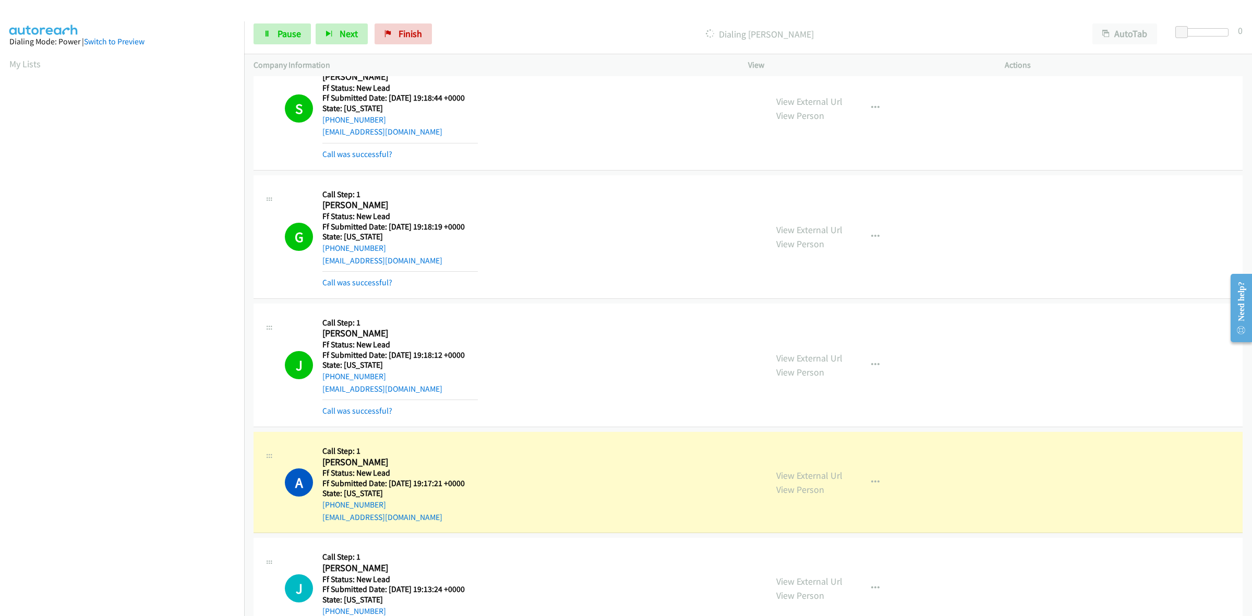
scroll to position [179, 0]
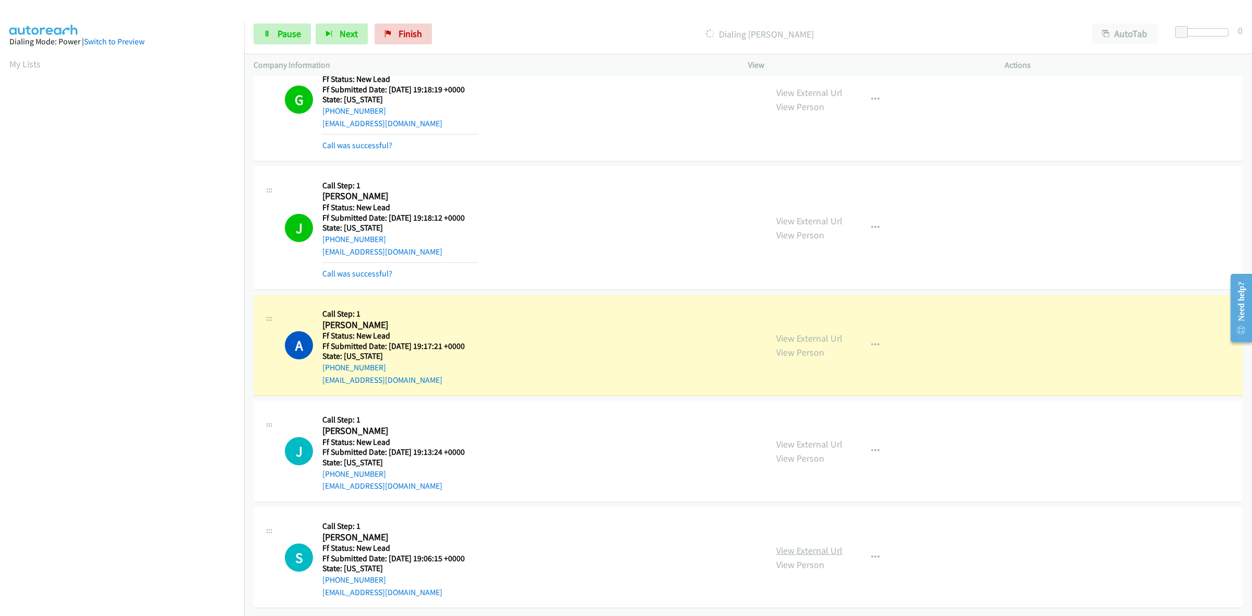
click at [799, 545] on link "View External Url" at bounding box center [809, 551] width 66 height 12
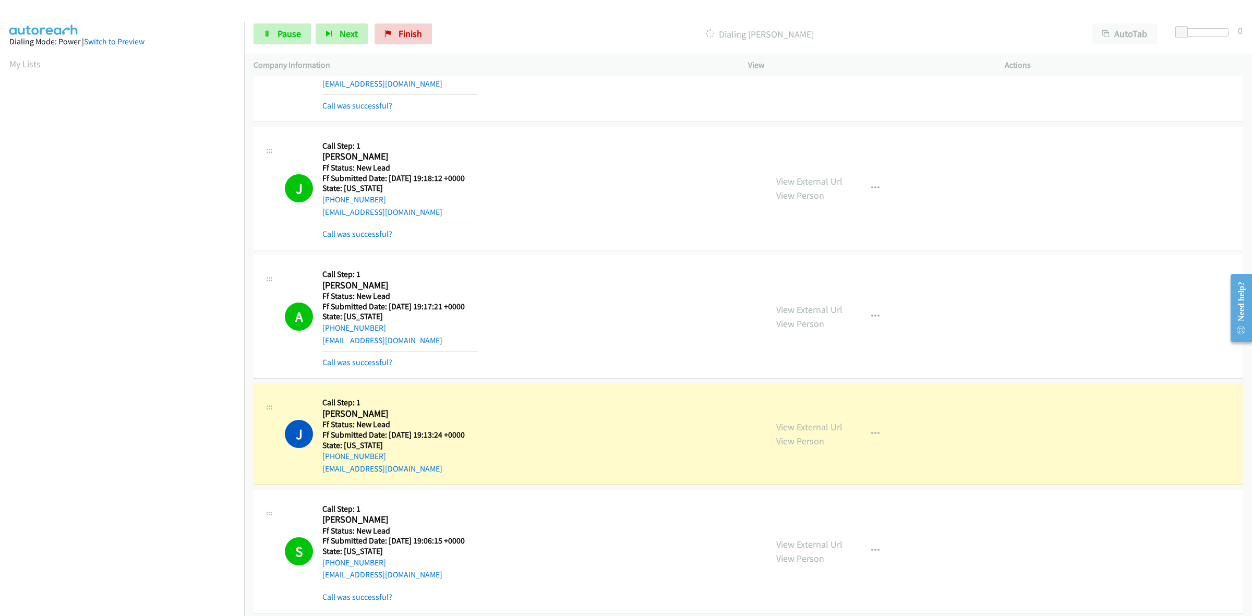
scroll to position [158, 0]
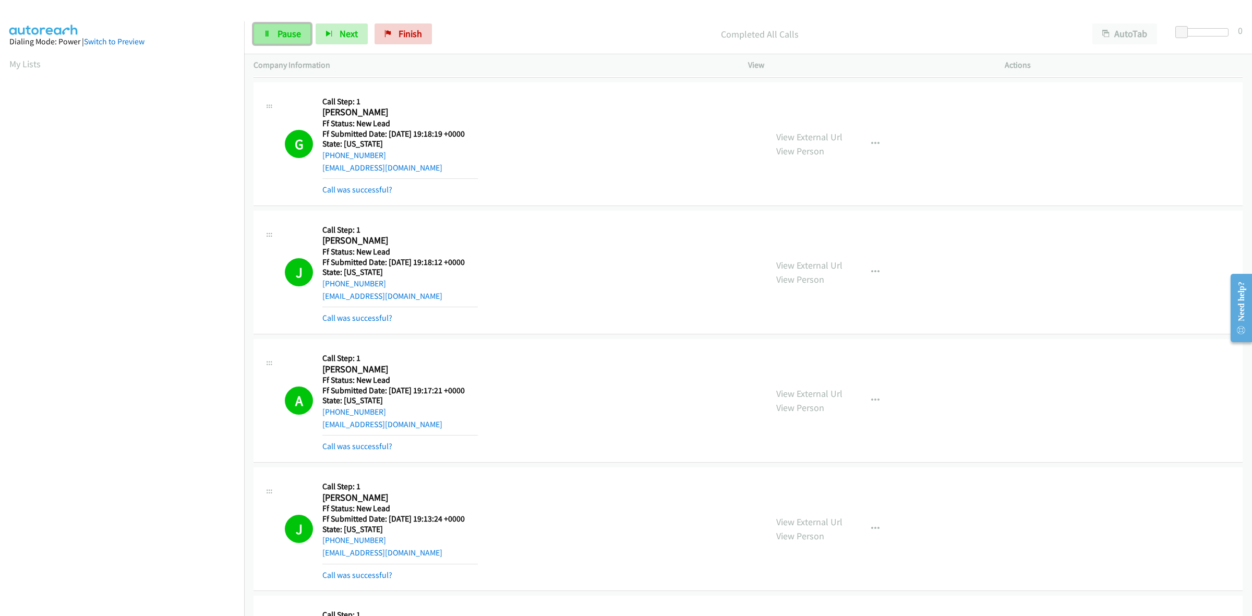
click at [275, 31] on link "Pause" at bounding box center [282, 33] width 57 height 21
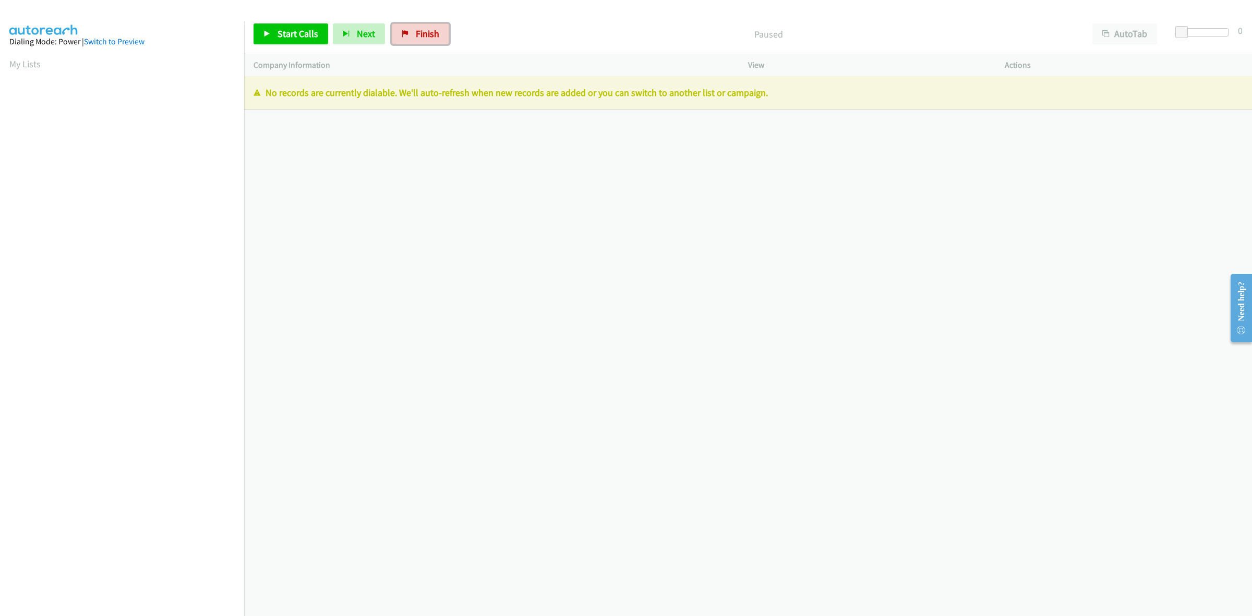
click at [416, 35] on span "Finish" at bounding box center [427, 34] width 23 height 12
drag, startPoint x: 426, startPoint y: 32, endPoint x: 661, endPoint y: 70, distance: 238.4
click at [426, 32] on span "Finish" at bounding box center [427, 34] width 23 height 12
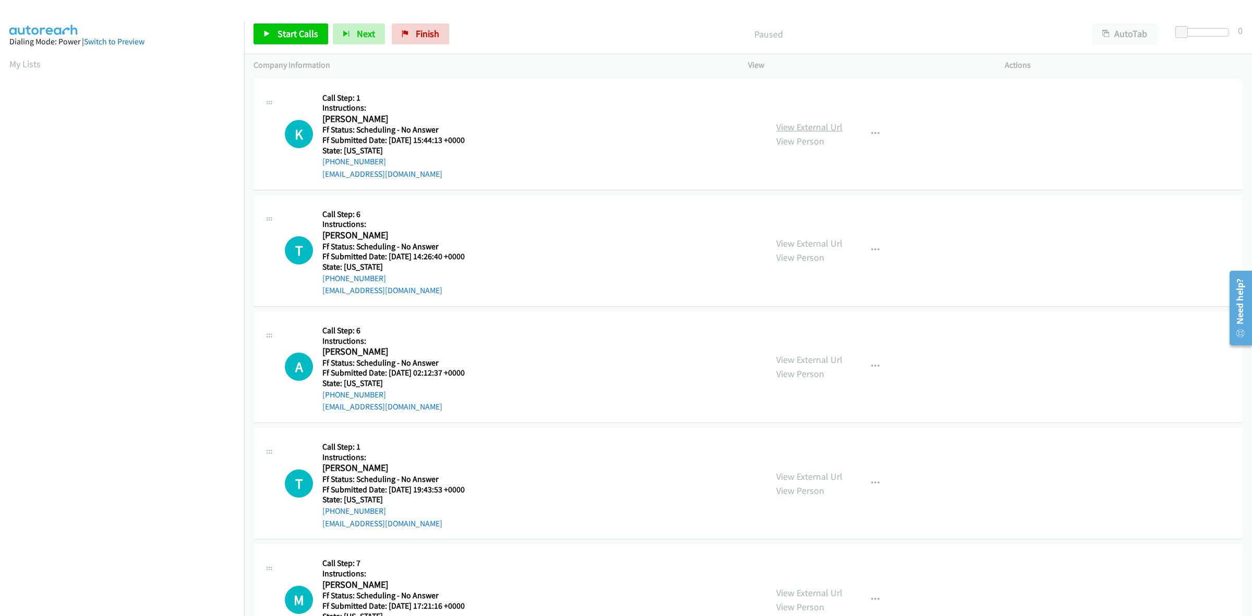
click at [818, 127] on link "View External Url" at bounding box center [809, 127] width 66 height 12
click at [818, 238] on link "View External Url" at bounding box center [809, 243] width 66 height 12
click at [790, 353] on div "View External Url View Person" at bounding box center [809, 367] width 66 height 28
click at [818, 358] on link "View External Url" at bounding box center [809, 360] width 66 height 12
click at [814, 480] on link "View External Url" at bounding box center [809, 477] width 66 height 12
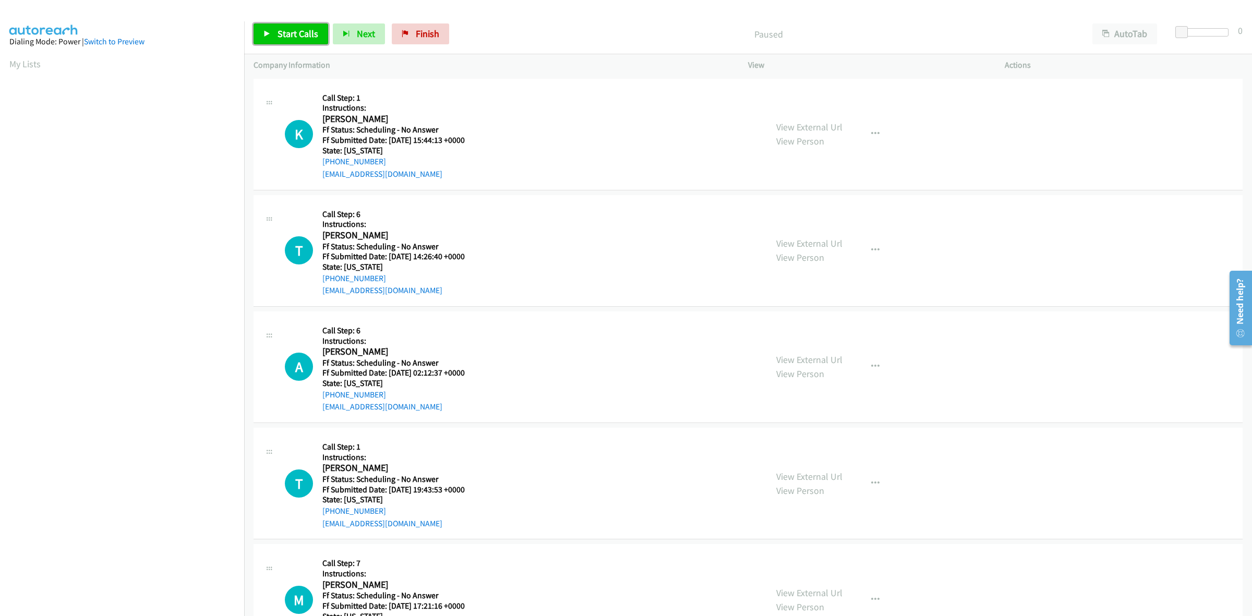
click at [285, 34] on span "Start Calls" at bounding box center [298, 34] width 41 height 12
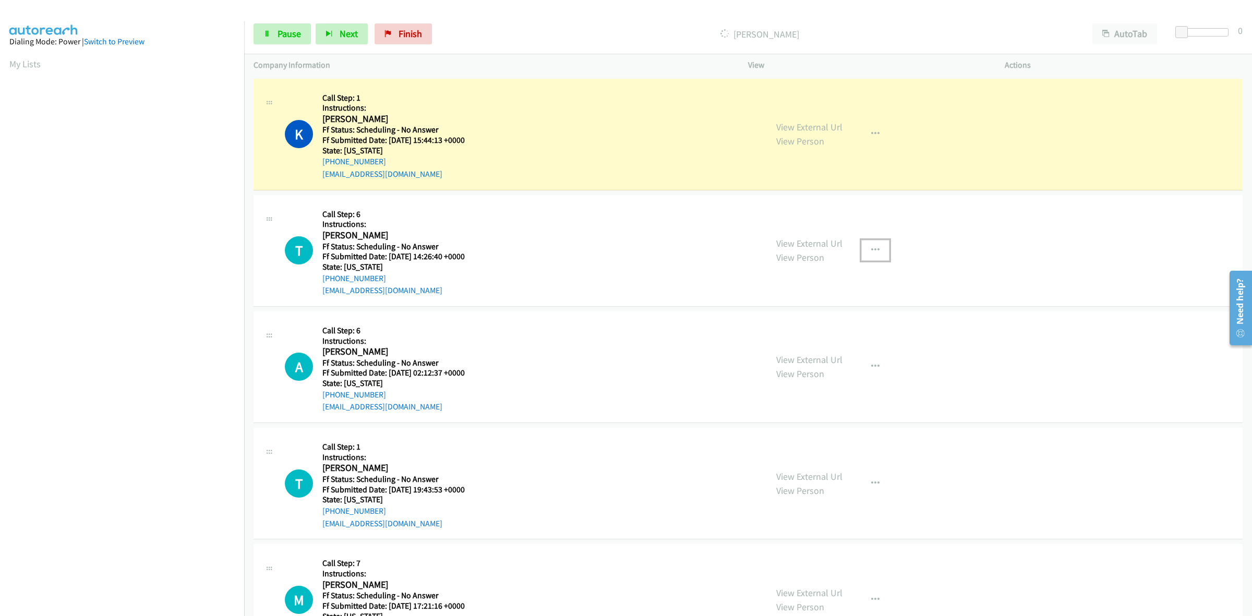
click at [873, 250] on icon "button" at bounding box center [875, 250] width 8 height 8
click at [781, 314] on link "Skip Call" at bounding box center [819, 318] width 139 height 21
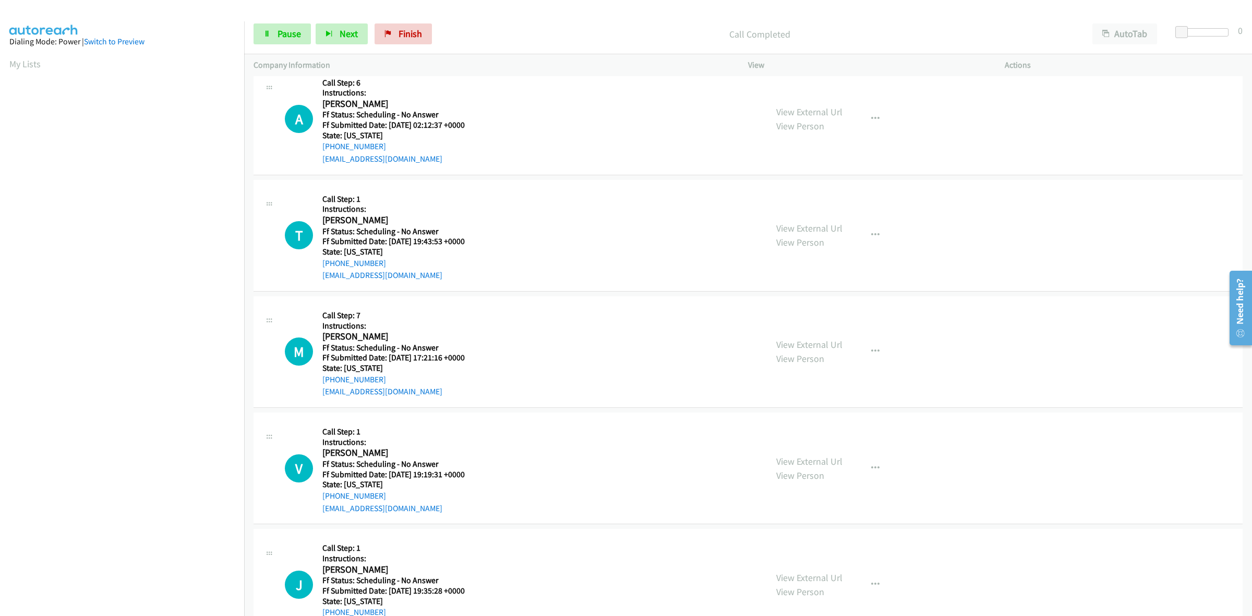
scroll to position [326, 0]
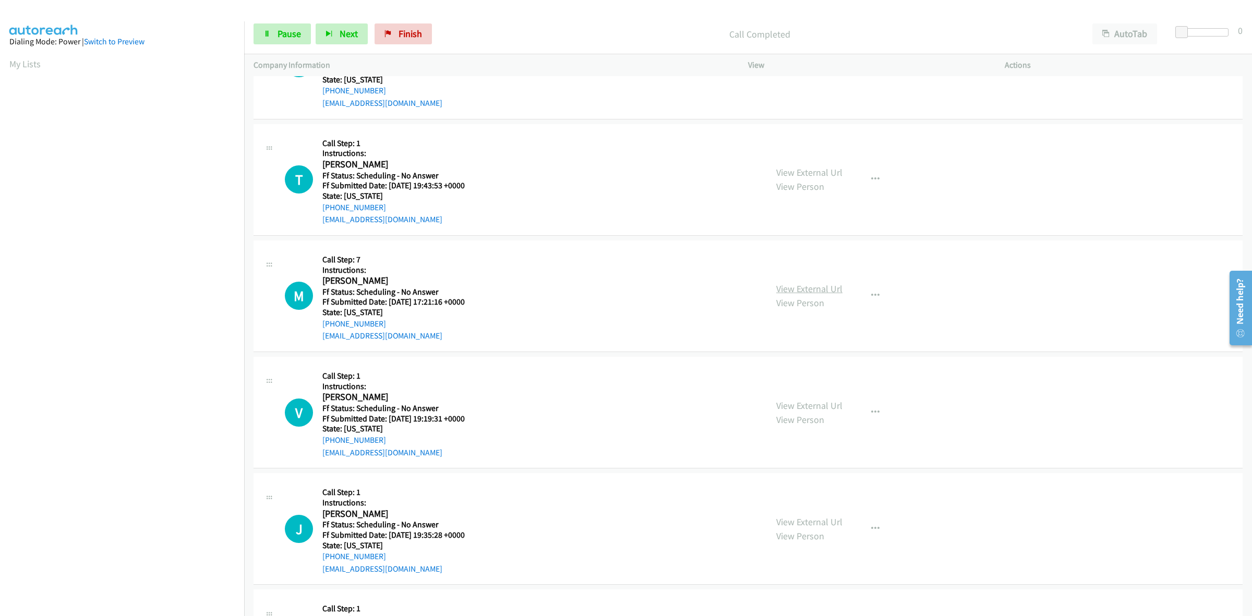
click at [793, 288] on link "View External Url" at bounding box center [809, 289] width 66 height 12
click at [814, 402] on link "View External Url" at bounding box center [809, 406] width 66 height 12
click at [812, 522] on link "View External Url" at bounding box center [809, 522] width 66 height 12
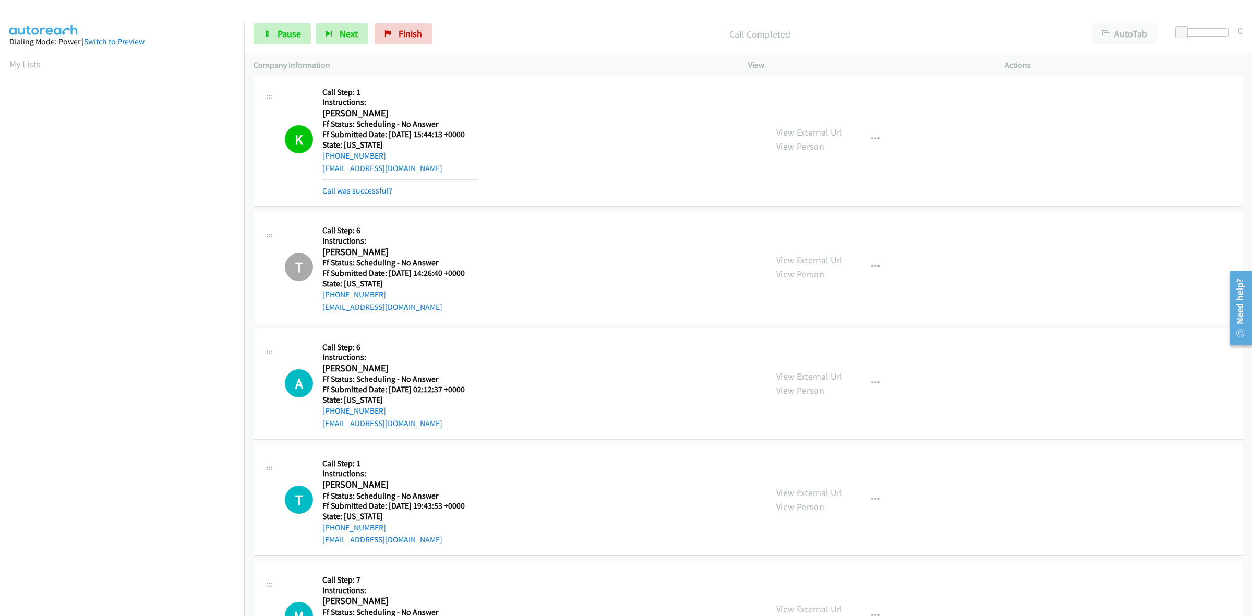
scroll to position [0, 0]
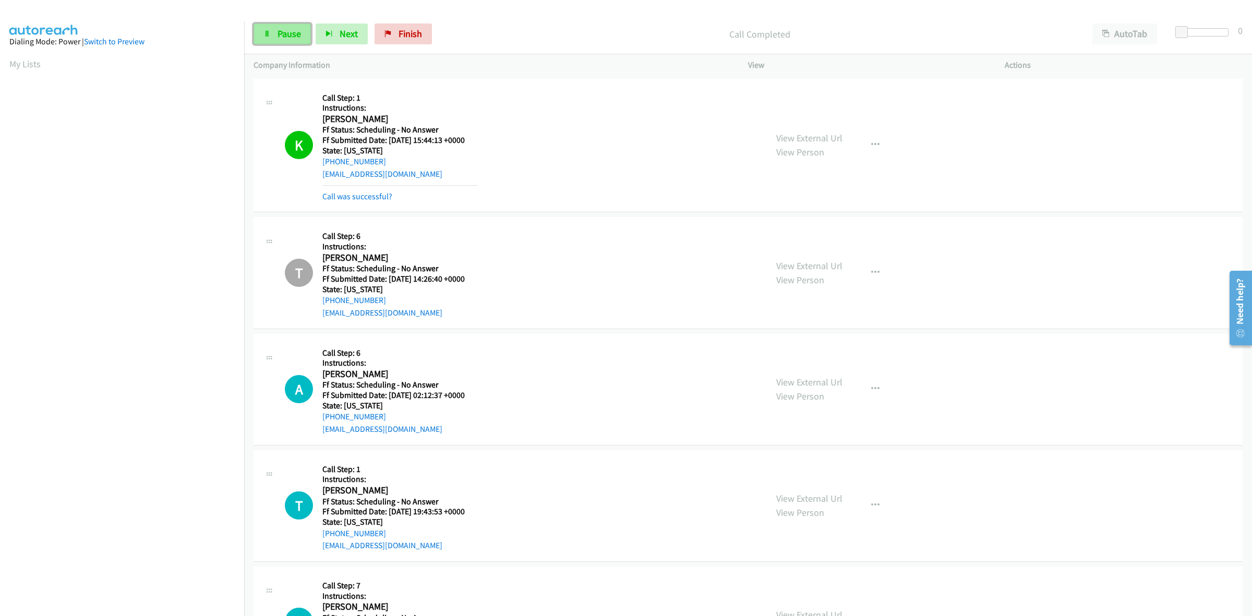
click at [283, 33] on span "Pause" at bounding box center [289, 34] width 23 height 12
click at [284, 34] on span "Start Calls" at bounding box center [298, 34] width 41 height 12
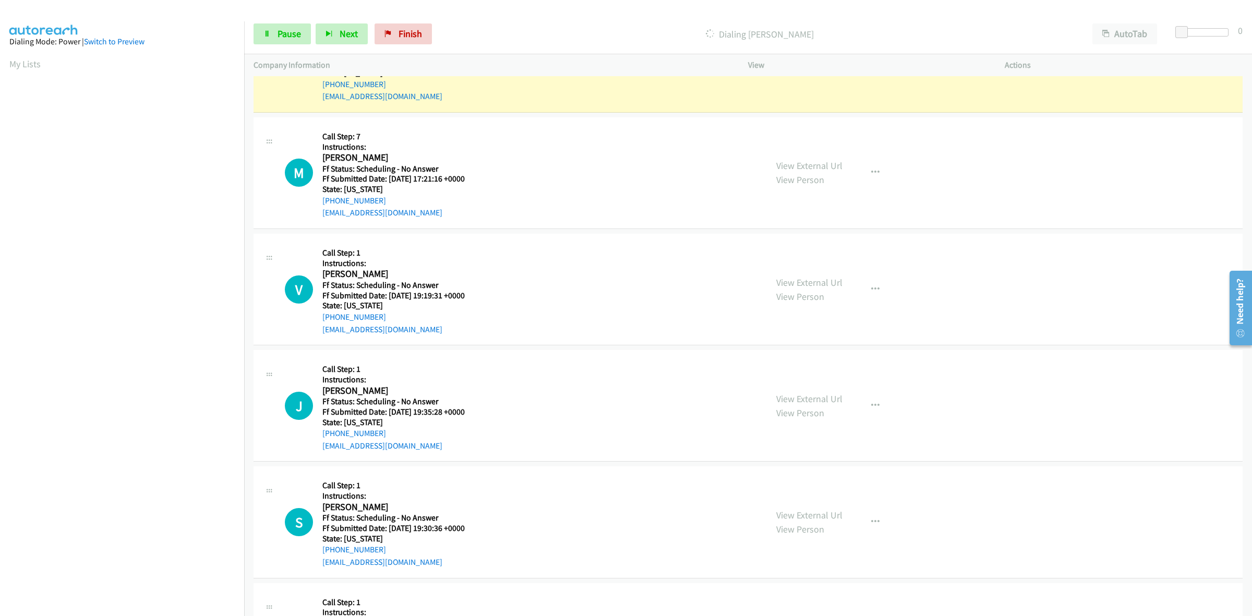
scroll to position [522, 0]
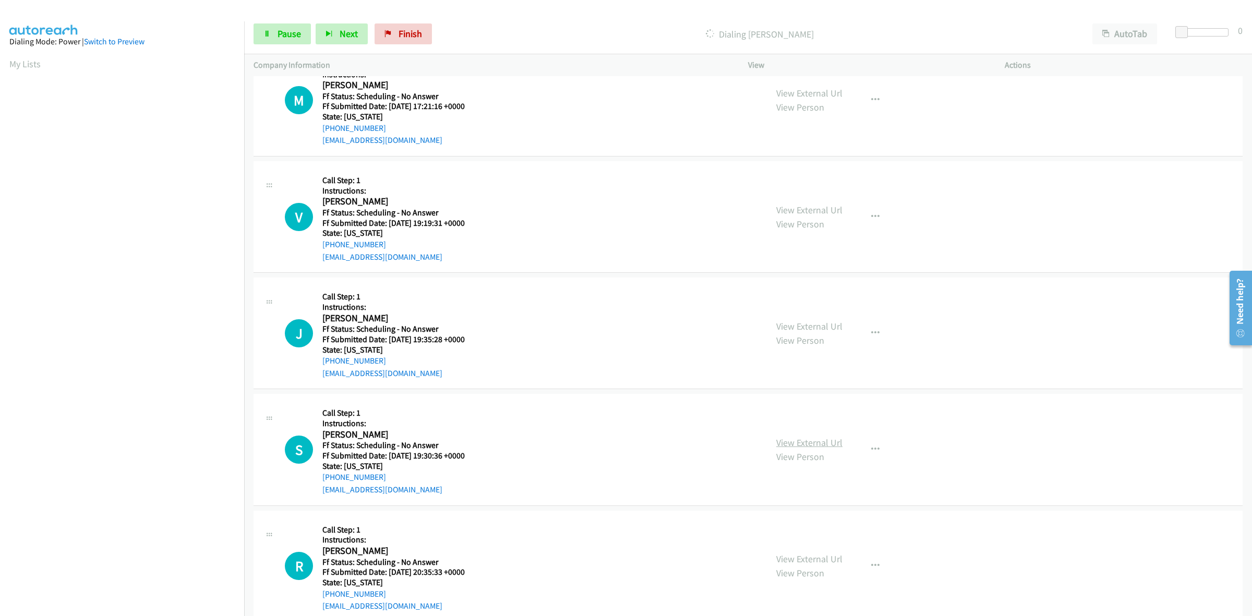
click at [815, 445] on link "View External Url" at bounding box center [809, 443] width 66 height 12
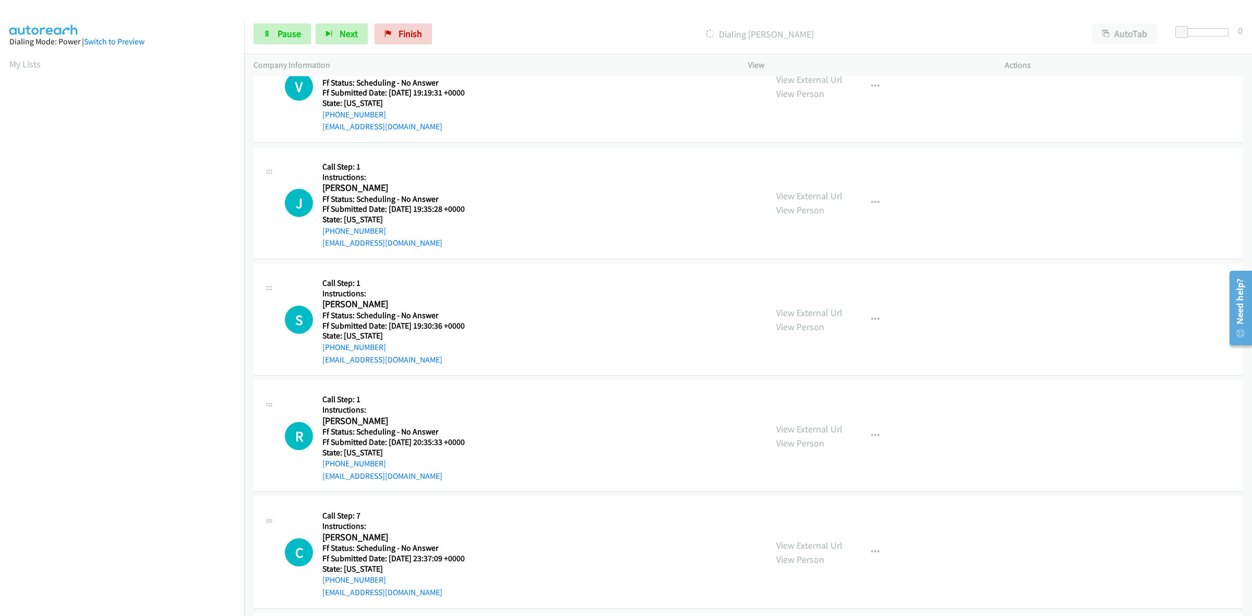
scroll to position [739, 0]
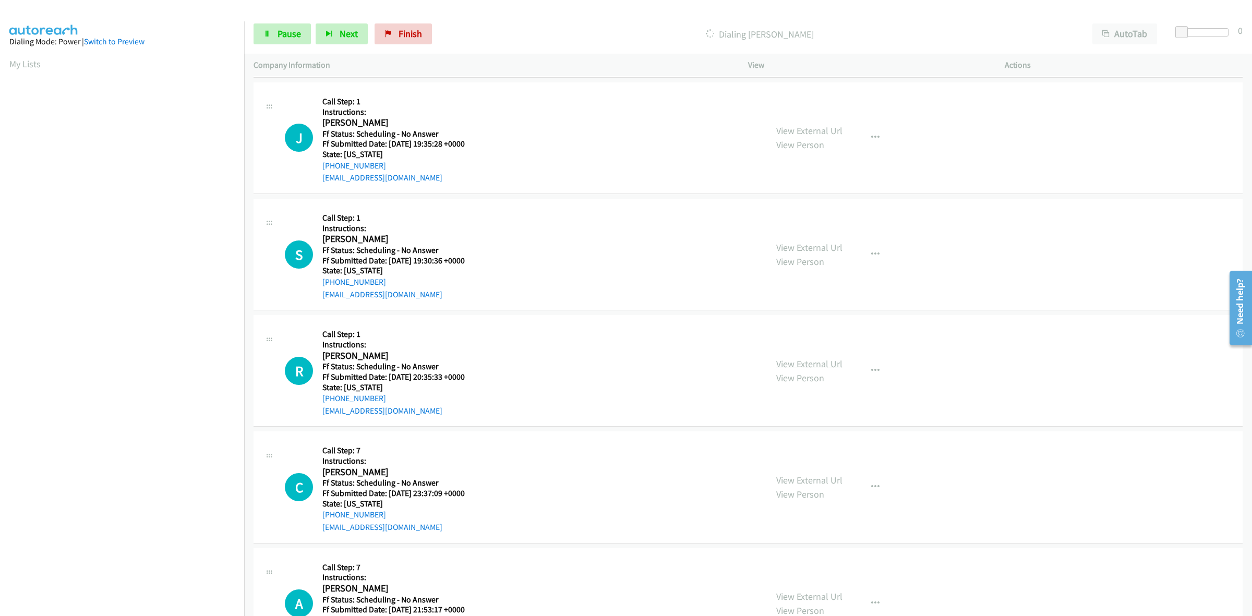
click at [813, 358] on link "View External Url" at bounding box center [809, 364] width 66 height 12
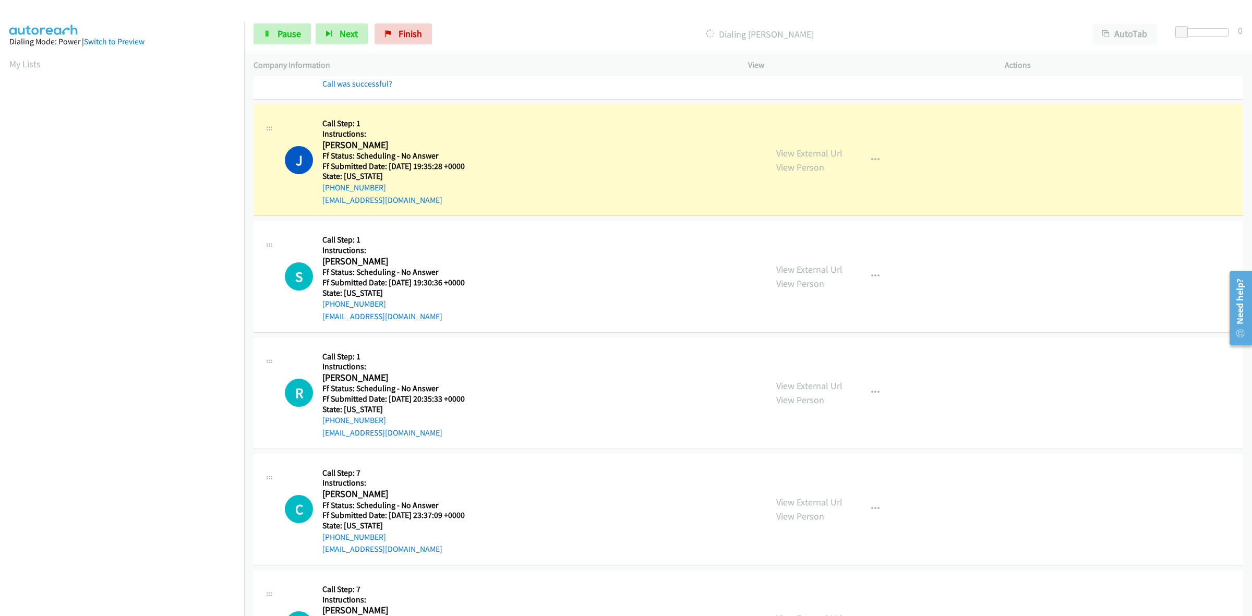
scroll to position [696, 0]
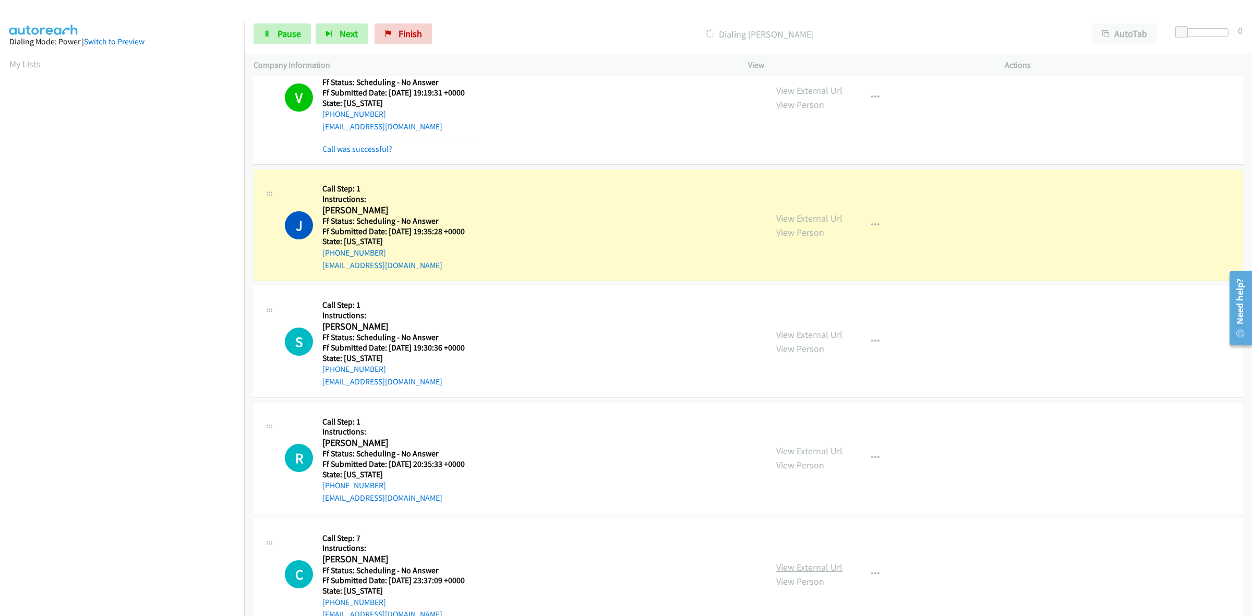
click at [821, 572] on link "View External Url" at bounding box center [809, 567] width 66 height 12
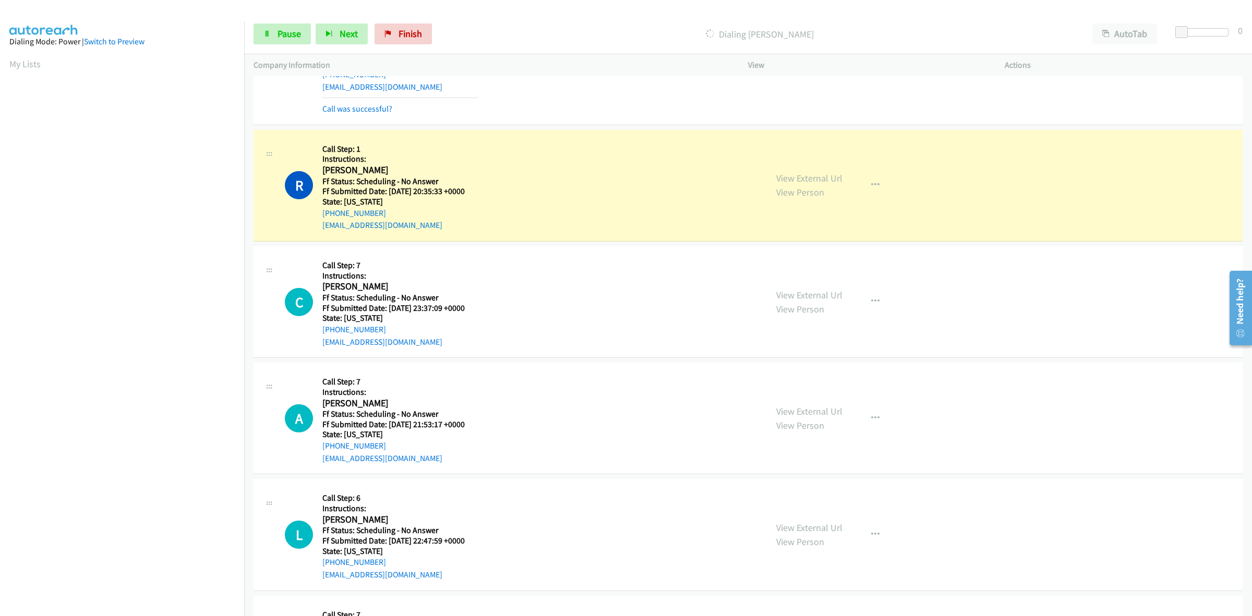
scroll to position [957, 0]
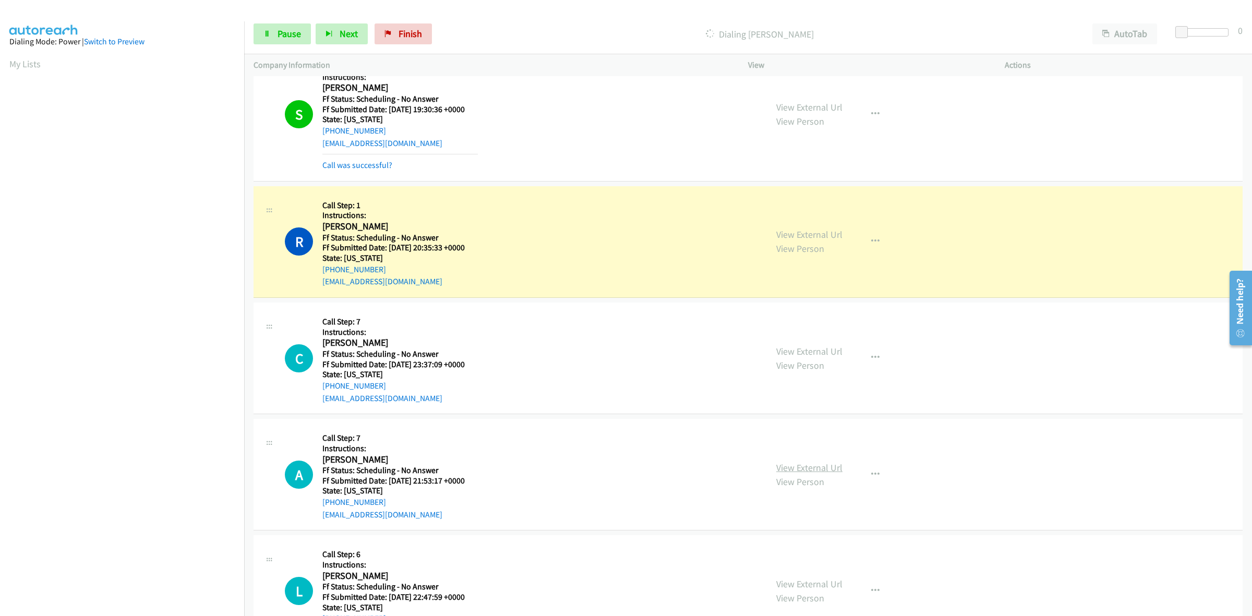
click at [833, 465] on link "View External Url" at bounding box center [809, 468] width 66 height 12
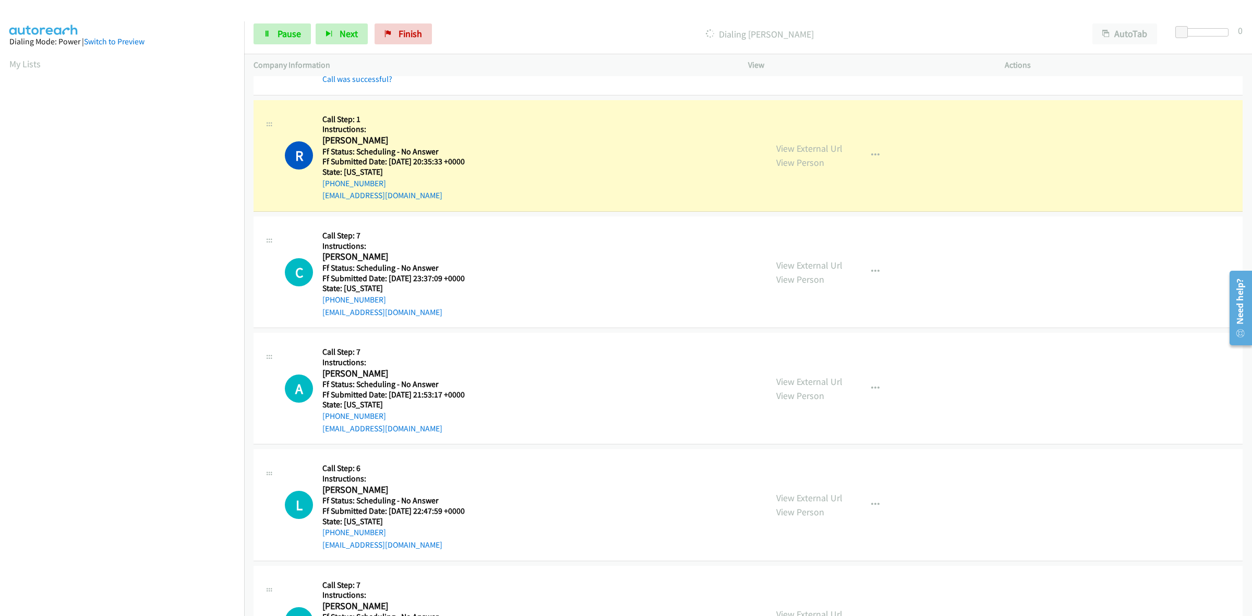
scroll to position [1153, 0]
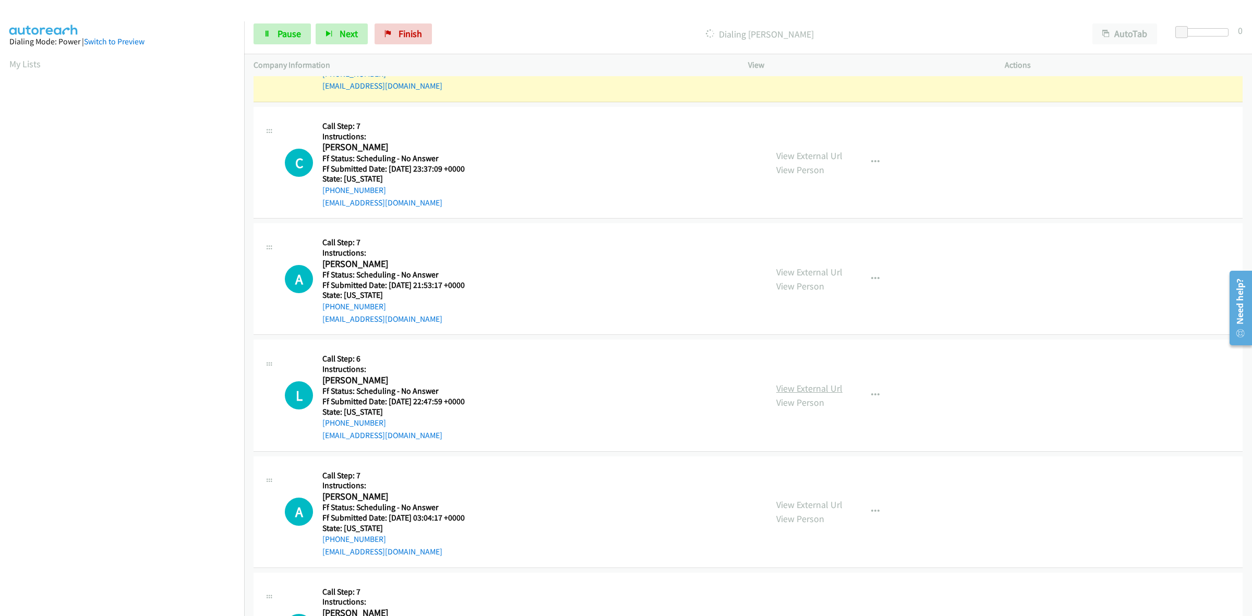
click at [778, 386] on link "View External Url" at bounding box center [809, 388] width 66 height 12
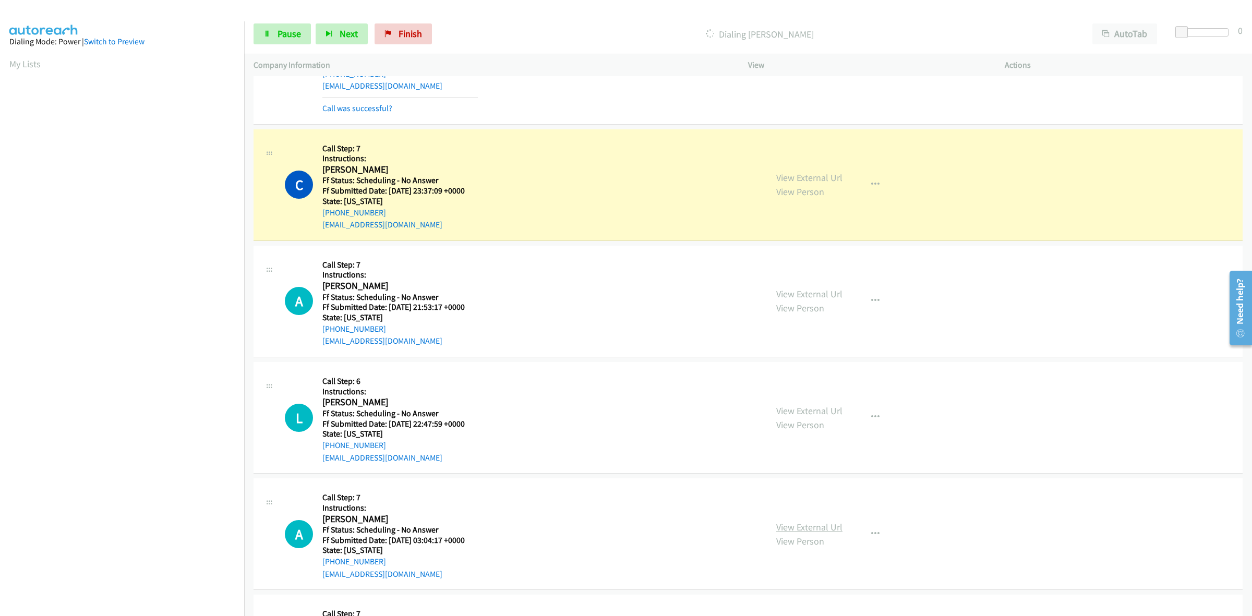
click at [806, 525] on link "View External Url" at bounding box center [809, 527] width 66 height 12
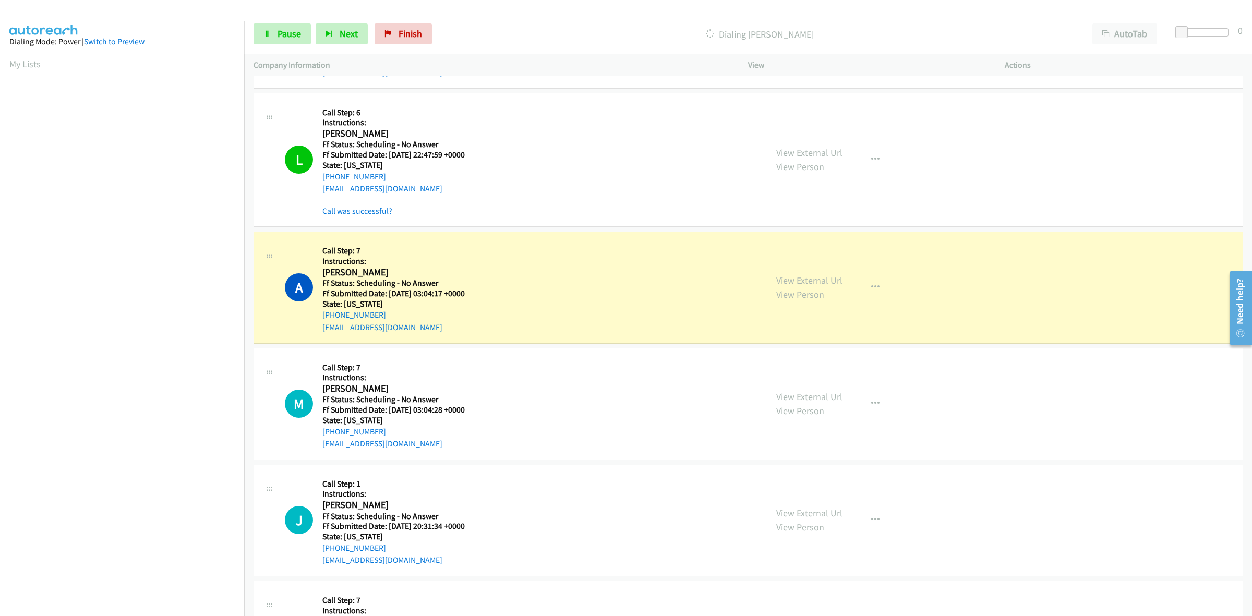
scroll to position [1414, 0]
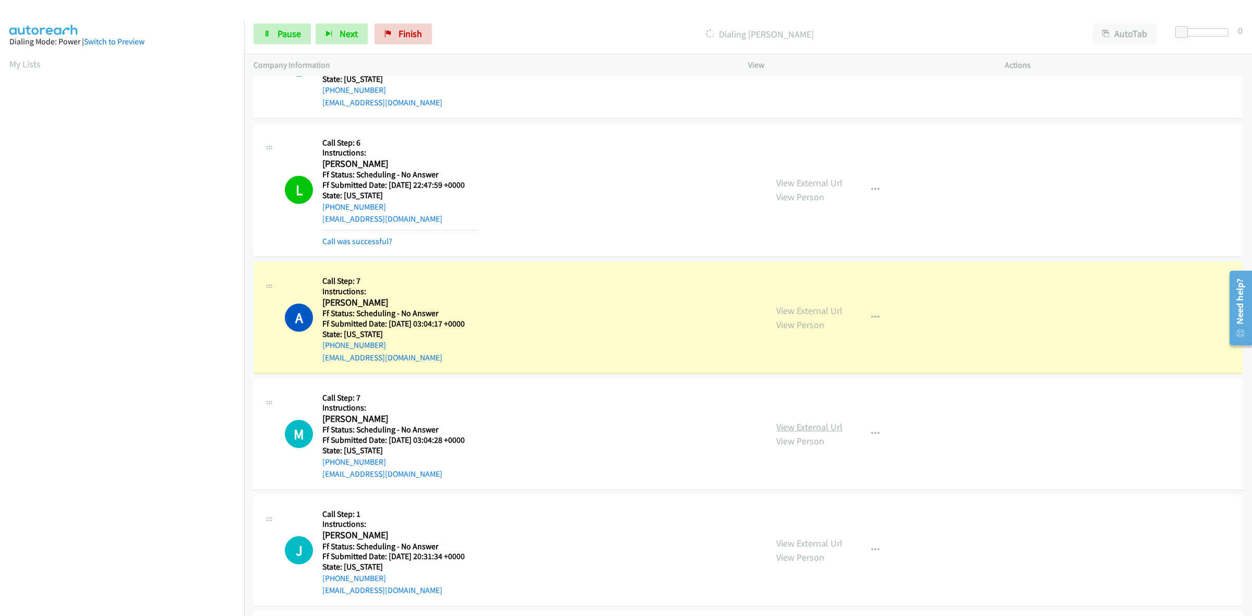
click at [818, 427] on link "View External Url" at bounding box center [809, 427] width 66 height 12
click at [280, 35] on span "Pause" at bounding box center [289, 34] width 23 height 12
click at [428, 38] on span "Finish" at bounding box center [427, 34] width 23 height 12
